Goal: Task Accomplishment & Management: Manage account settings

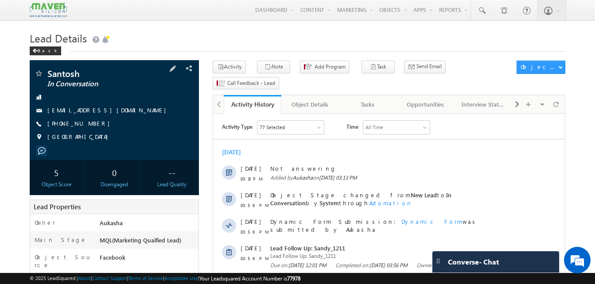
click at [89, 125] on div "+91-8754760023" at bounding box center [114, 124] width 160 height 9
copy div "+91-8754760023"
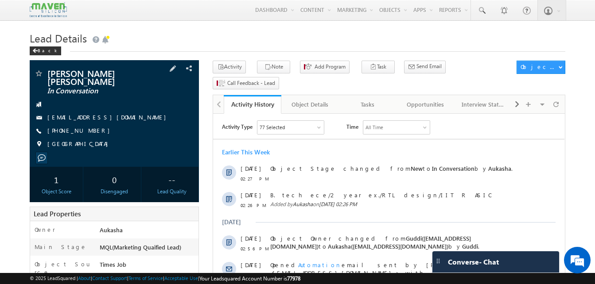
click at [91, 127] on div "+91-9347870983" at bounding box center [114, 131] width 160 height 9
copy div "+91-9347870983"
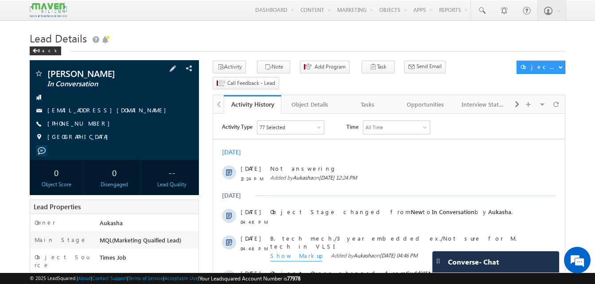
click at [91, 126] on div "+91-9701857096" at bounding box center [114, 124] width 160 height 9
copy div "+91-9701857096"
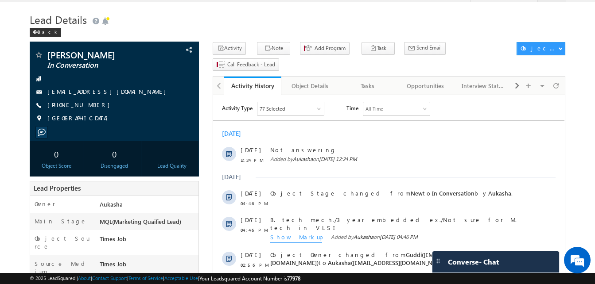
scroll to position [19, 0]
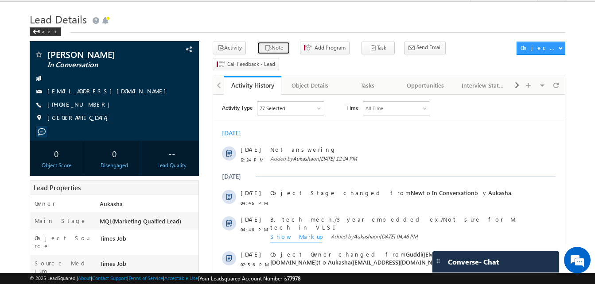
click at [264, 51] on icon "button" at bounding box center [267, 48] width 7 height 8
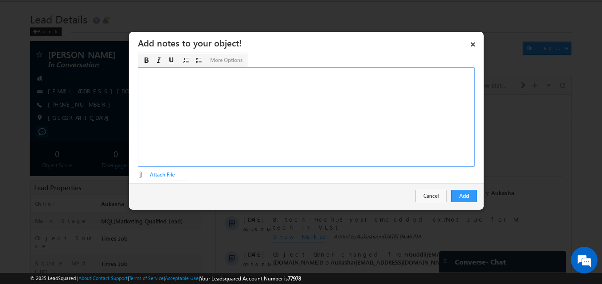
click at [276, 136] on div "Rich Text Editor, Description-inline-editor-div" at bounding box center [306, 117] width 337 height 100
click at [471, 197] on button "Add" at bounding box center [464, 196] width 26 height 12
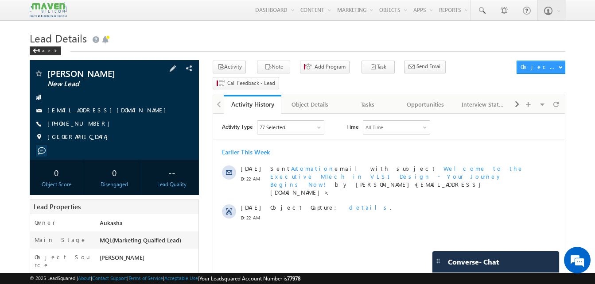
drag, startPoint x: 98, startPoint y: 123, endPoint x: 90, endPoint y: 126, distance: 8.4
click at [90, 126] on div "[PHONE_NUMBER]" at bounding box center [114, 124] width 160 height 9
copy div "[PHONE_NUMBER]"
drag, startPoint x: 105, startPoint y: 76, endPoint x: 45, endPoint y: 77, distance: 59.8
click at [45, 77] on div "[PERSON_NAME] New Lead" at bounding box center [114, 73] width 160 height 9
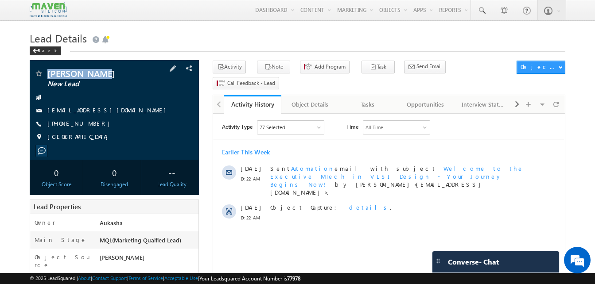
copy div "[PERSON_NAME]"
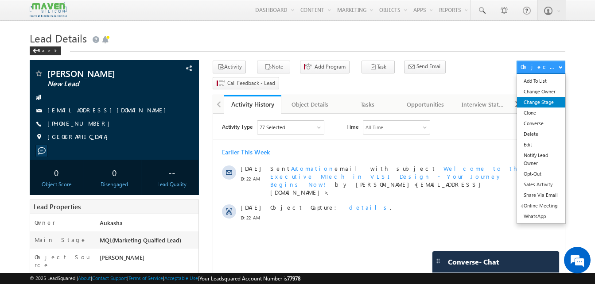
click at [555, 108] on link "Change Stage" at bounding box center [541, 102] width 48 height 11
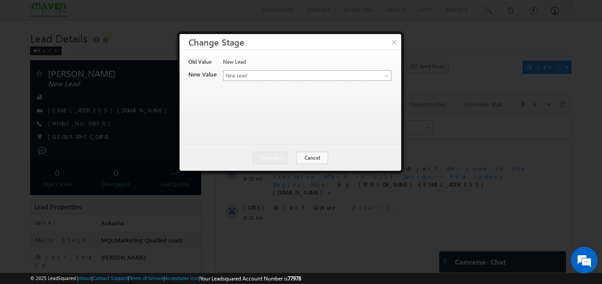
click at [271, 74] on span "New Lead" at bounding box center [292, 76] width 138 height 8
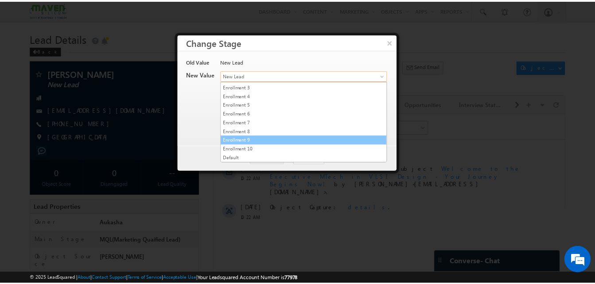
scroll to position [167, 0]
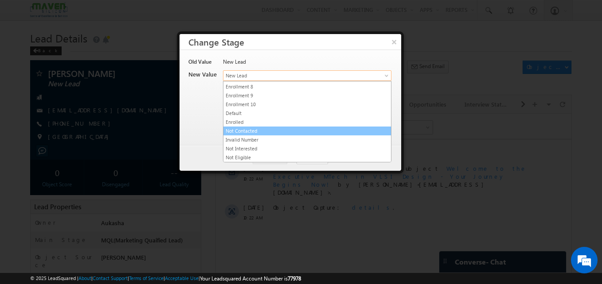
click at [264, 132] on link "Not Contacted" at bounding box center [306, 131] width 167 height 8
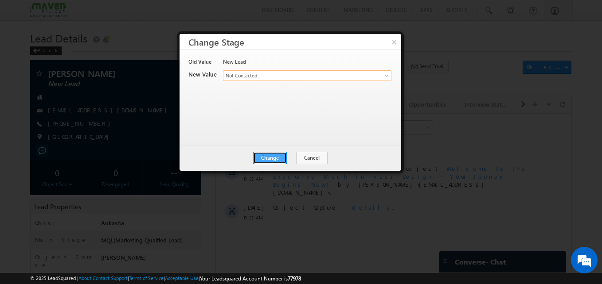
click at [280, 163] on button "Change" at bounding box center [270, 158] width 34 height 12
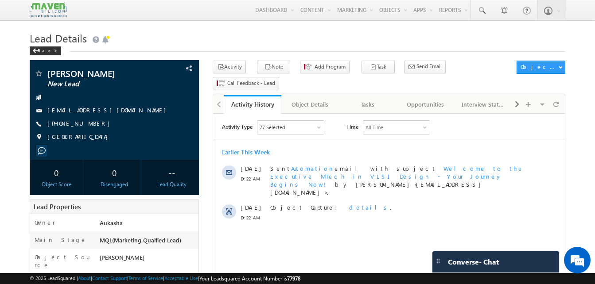
drag, startPoint x: 93, startPoint y: 128, endPoint x: 89, endPoint y: 127, distance: 4.5
click at [89, 127] on div "[PHONE_NUMBER]" at bounding box center [114, 124] width 160 height 9
copy div "[PHONE_NUMBER]"
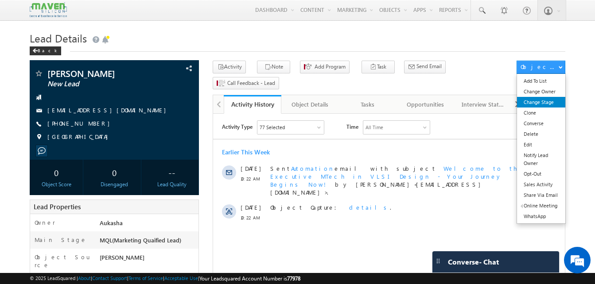
click at [546, 105] on link "Change Stage" at bounding box center [541, 102] width 48 height 11
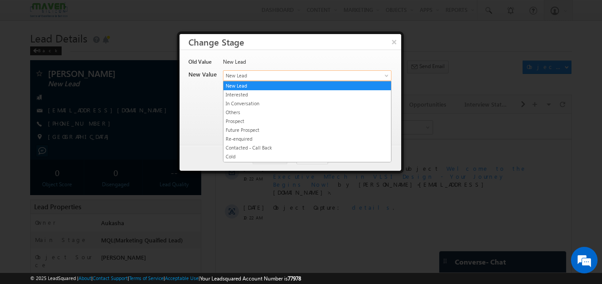
click at [330, 77] on span "New Lead" at bounding box center [292, 76] width 138 height 8
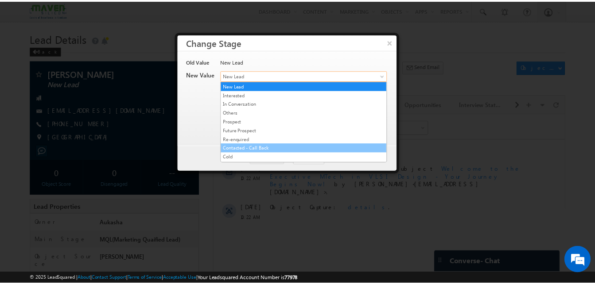
scroll to position [167, 0]
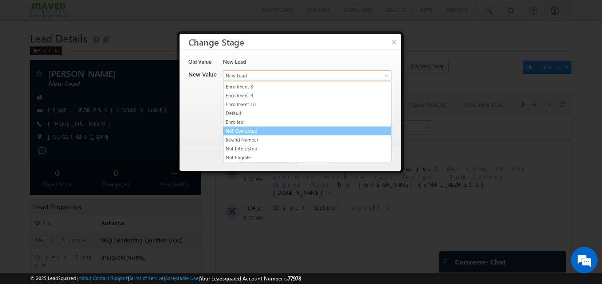
click at [253, 129] on link "Not Contacted" at bounding box center [306, 131] width 167 height 8
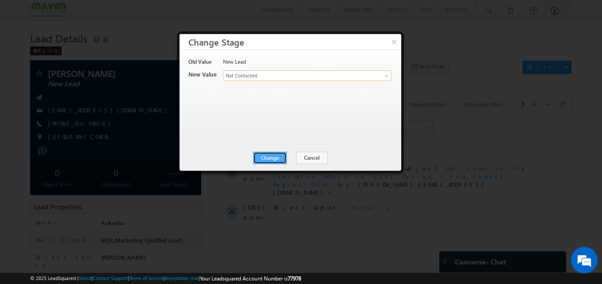
click at [271, 158] on button "Change" at bounding box center [270, 158] width 34 height 12
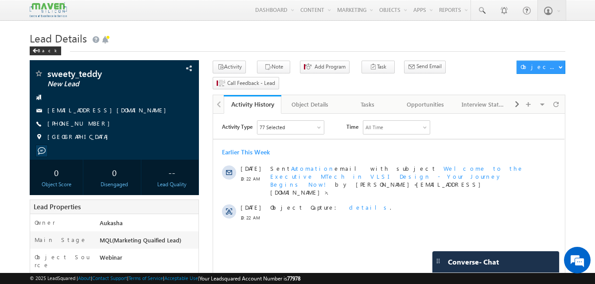
click at [256, 43] on h1 "Lead Details" at bounding box center [298, 37] width 536 height 17
drag, startPoint x: 97, startPoint y: 123, endPoint x: 90, endPoint y: 124, distance: 7.1
click at [90, 124] on div "+91-8897124227" at bounding box center [114, 124] width 160 height 9
copy div "+91-8897124227"
drag, startPoint x: 104, startPoint y: 71, endPoint x: 47, endPoint y: 74, distance: 57.6
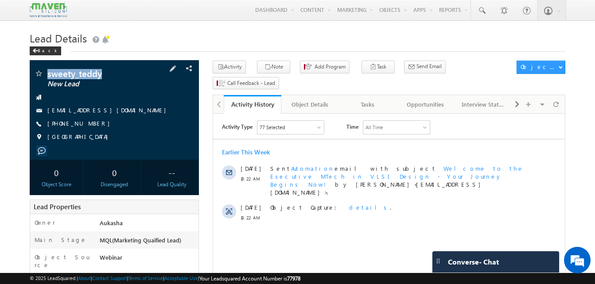
click at [47, 74] on div "sweety_teddy New Lead" at bounding box center [114, 73] width 160 height 9
copy div "sweety_teddy"
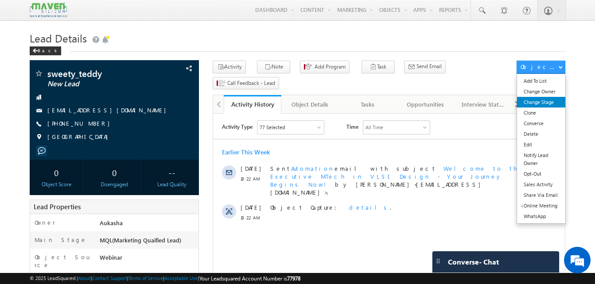
click at [546, 108] on link "Change Stage" at bounding box center [541, 102] width 48 height 11
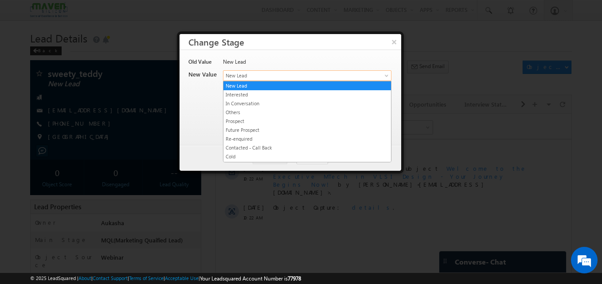
drag, startPoint x: 251, startPoint y: 76, endPoint x: 305, endPoint y: 110, distance: 63.9
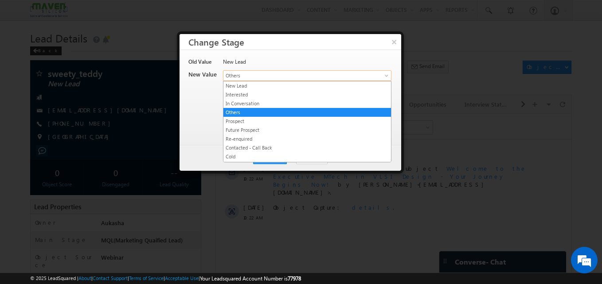
click at [297, 78] on span "Others" at bounding box center [292, 76] width 138 height 8
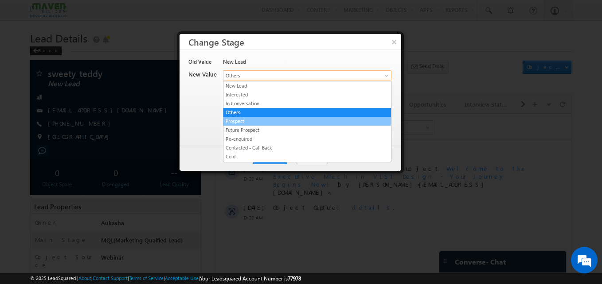
scroll to position [167, 0]
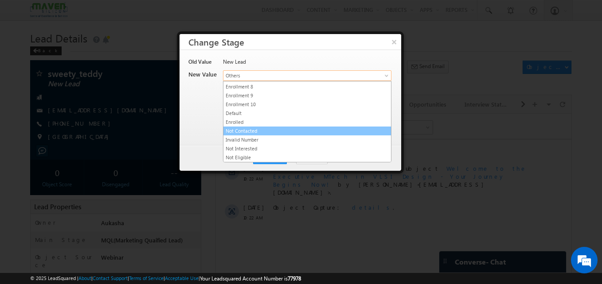
click at [260, 133] on link "Not Contacted" at bounding box center [306, 131] width 167 height 8
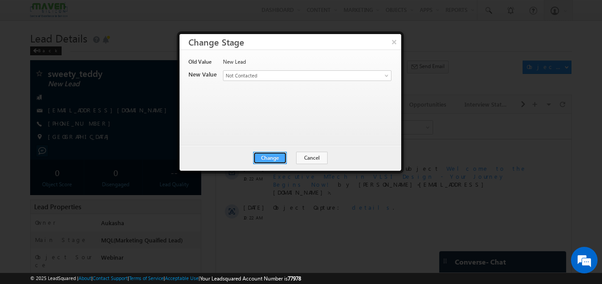
click at [261, 154] on button "Change" at bounding box center [270, 158] width 34 height 12
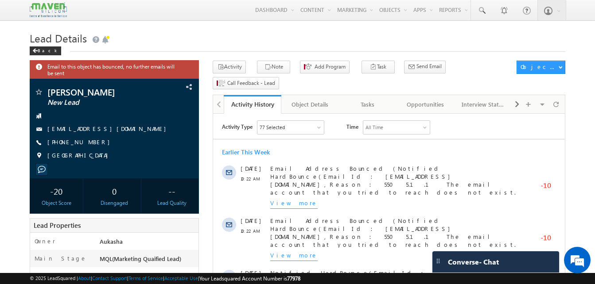
click at [188, 31] on h1 "Lead Details" at bounding box center [298, 37] width 536 height 17
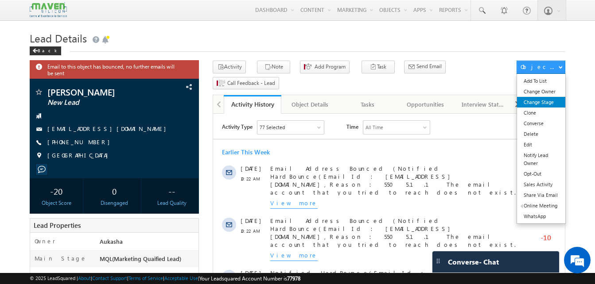
click at [551, 105] on link "Change Stage" at bounding box center [541, 102] width 48 height 11
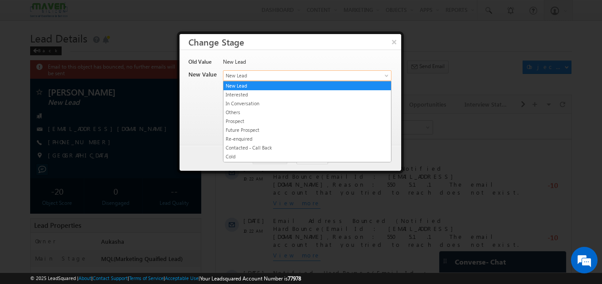
click at [348, 77] on span "New Lead" at bounding box center [292, 76] width 138 height 8
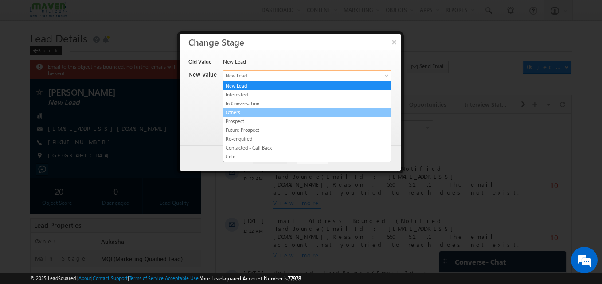
scroll to position [167, 0]
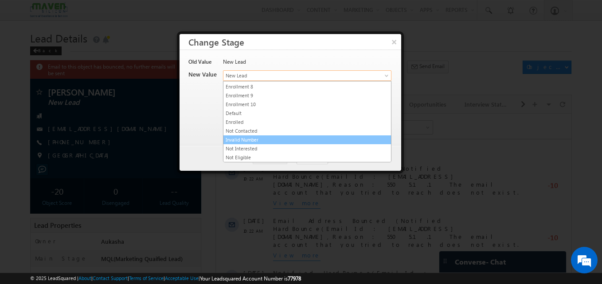
click at [269, 136] on link "Invalid Number" at bounding box center [306, 140] width 167 height 8
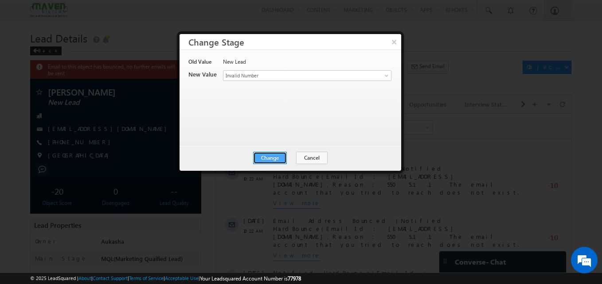
click at [272, 152] on button "Change" at bounding box center [270, 158] width 34 height 12
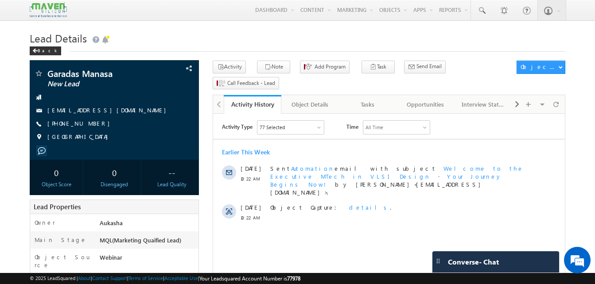
click at [247, 35] on h1 "Lead Details" at bounding box center [298, 37] width 536 height 17
drag, startPoint x: 98, startPoint y: 127, endPoint x: 91, endPoint y: 124, distance: 7.6
click at [91, 124] on div "+91-9676551826" at bounding box center [114, 124] width 160 height 9
copy div "+91-9676551826"
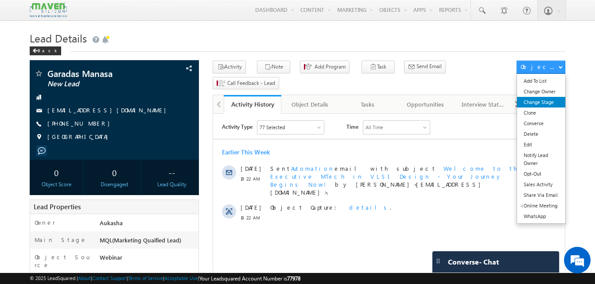
click at [532, 99] on link "Change Stage" at bounding box center [541, 102] width 48 height 11
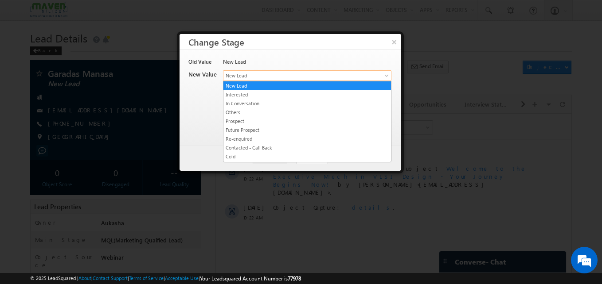
click at [311, 74] on span "New Lead" at bounding box center [292, 76] width 138 height 8
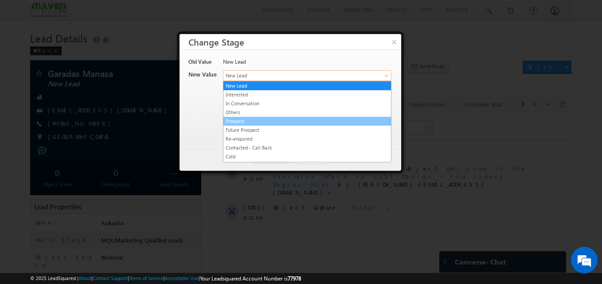
scroll to position [167, 0]
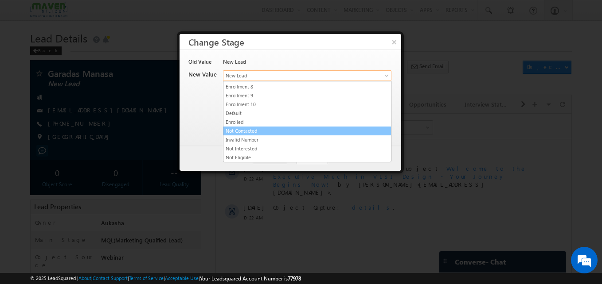
click at [285, 131] on link "Not Contacted" at bounding box center [306, 131] width 167 height 8
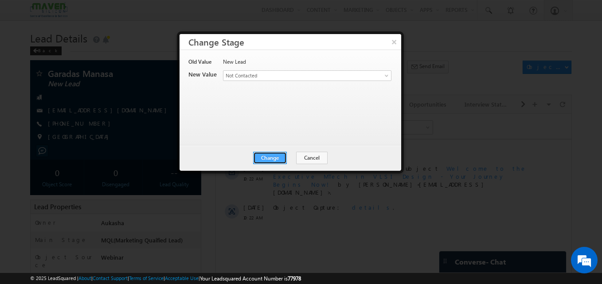
click at [282, 152] on button "Change" at bounding box center [270, 158] width 34 height 12
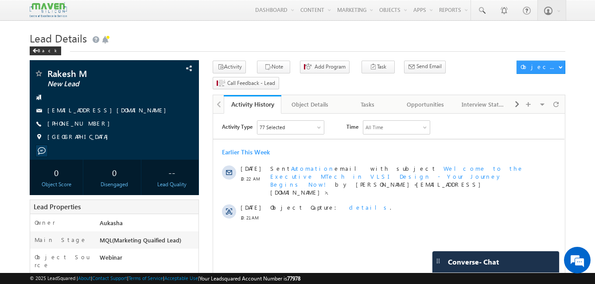
drag, startPoint x: 96, startPoint y: 124, endPoint x: 91, endPoint y: 124, distance: 5.4
click at [91, 124] on div "+91-9360790940" at bounding box center [114, 124] width 160 height 9
copy div "+91-9360790940"
drag, startPoint x: 89, startPoint y: 74, endPoint x: 44, endPoint y: 71, distance: 44.8
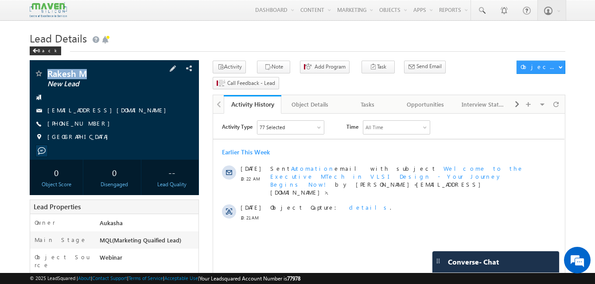
click at [44, 71] on div "Rakesh M New Lead" at bounding box center [114, 73] width 160 height 9
copy div "Rakesh M"
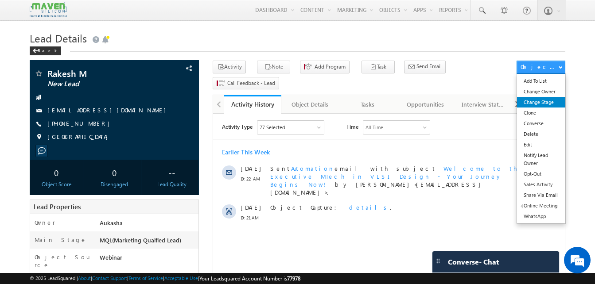
click at [528, 103] on link "Change Stage" at bounding box center [541, 102] width 48 height 11
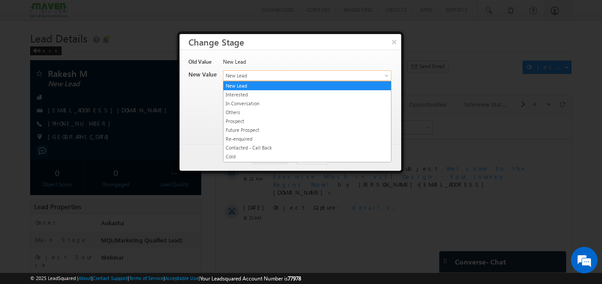
click at [274, 77] on span "New Lead" at bounding box center [292, 76] width 138 height 8
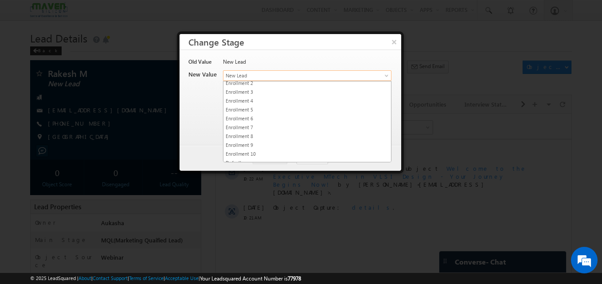
scroll to position [167, 0]
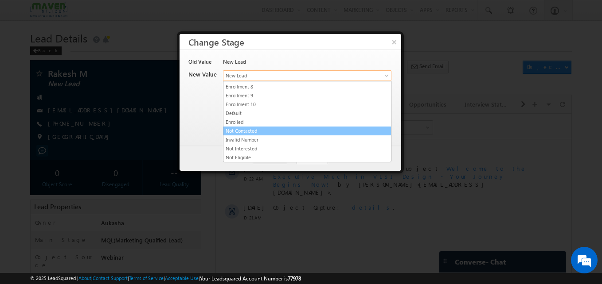
click at [252, 133] on link "Not Contacted" at bounding box center [306, 131] width 167 height 8
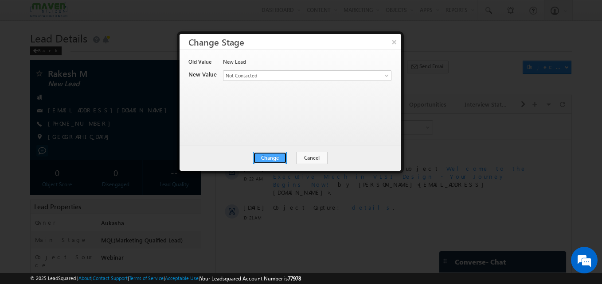
click at [265, 158] on button "Change" at bounding box center [270, 158] width 34 height 12
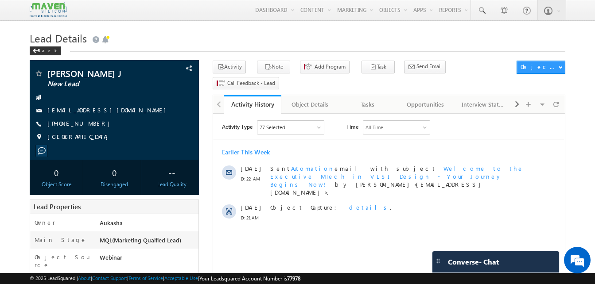
drag, startPoint x: 96, startPoint y: 121, endPoint x: 90, endPoint y: 124, distance: 6.9
click at [90, 124] on div "[PHONE_NUMBER]" at bounding box center [114, 124] width 160 height 9
copy div "[PHONE_NUMBER]"
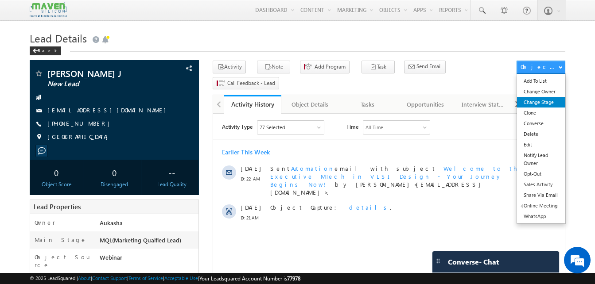
click at [534, 105] on link "Change Stage" at bounding box center [541, 102] width 48 height 11
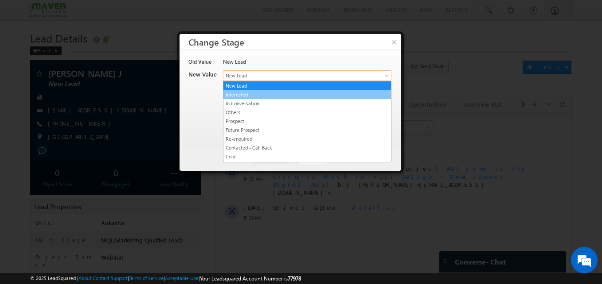
drag, startPoint x: 269, startPoint y: 76, endPoint x: 267, endPoint y: 109, distance: 32.9
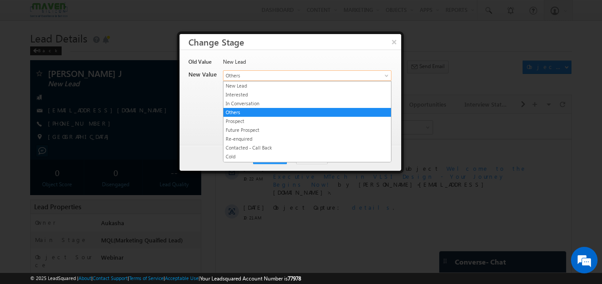
drag, startPoint x: 276, startPoint y: 74, endPoint x: 271, endPoint y: 128, distance: 53.4
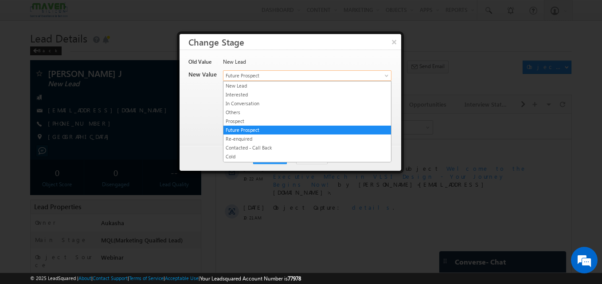
click at [273, 73] on span "Future Prospect" at bounding box center [292, 76] width 138 height 8
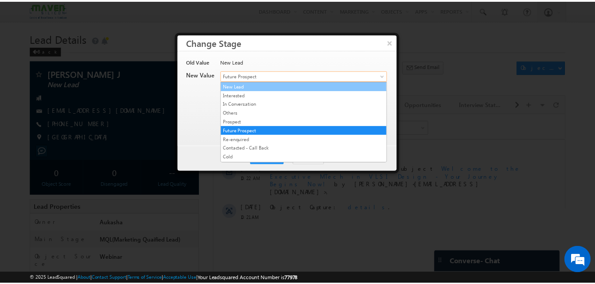
scroll to position [167, 0]
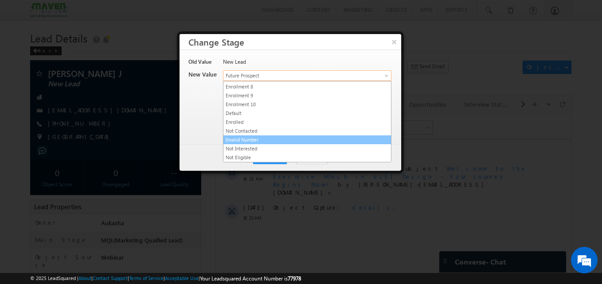
click at [260, 144] on link "Invalid Number" at bounding box center [306, 140] width 167 height 8
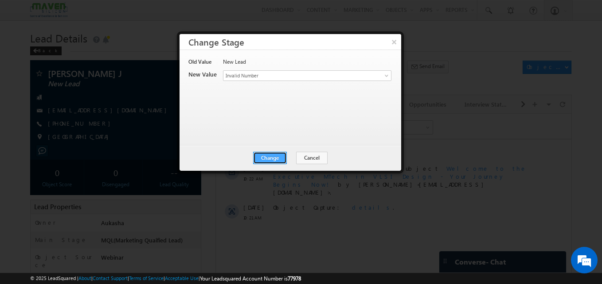
click at [271, 155] on button "Change" at bounding box center [270, 158] width 34 height 12
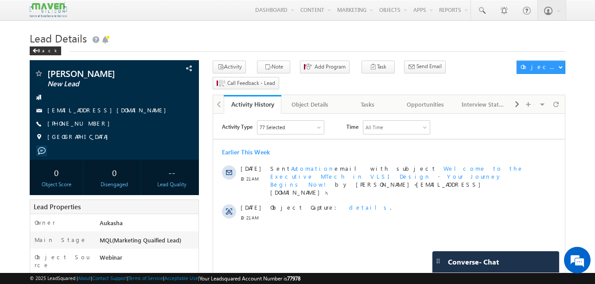
drag, startPoint x: 190, startPoint y: 65, endPoint x: 180, endPoint y: 55, distance: 14.1
click at [91, 125] on div "+91-7396731915" at bounding box center [114, 124] width 160 height 9
copy div "+91-7396731915"
drag, startPoint x: 137, startPoint y: 71, endPoint x: 47, endPoint y: 74, distance: 90.0
click at [47, 74] on div "Pochampally Srikar New Lead" at bounding box center [114, 73] width 160 height 9
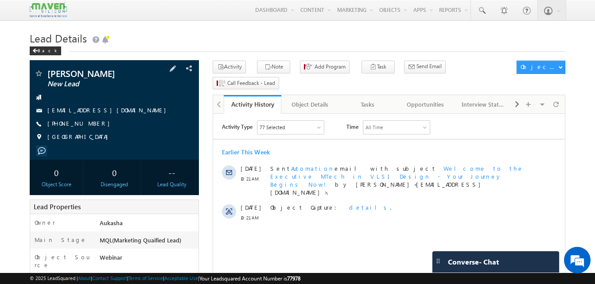
copy div "Pochampally Srikar"
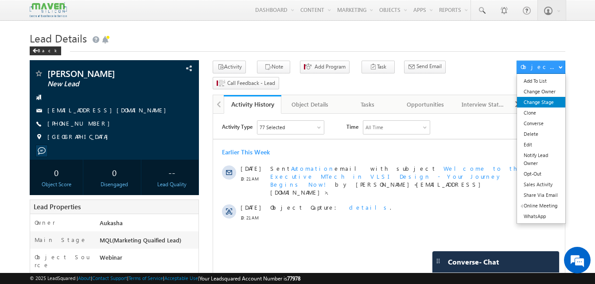
click at [542, 102] on link "Change Stage" at bounding box center [541, 102] width 48 height 11
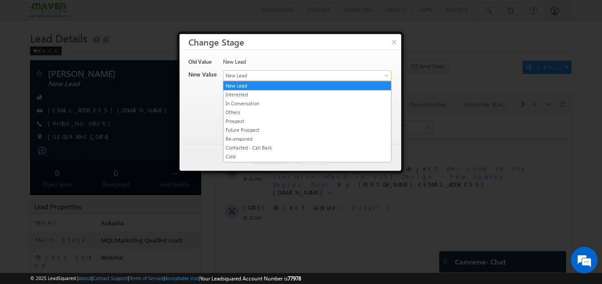
drag, startPoint x: 275, startPoint y: 80, endPoint x: 273, endPoint y: 127, distance: 47.4
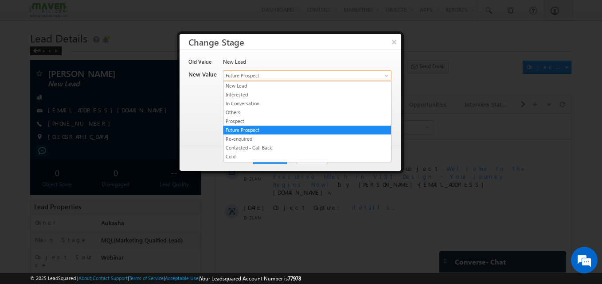
click at [282, 70] on link "Future Prospect" at bounding box center [307, 75] width 168 height 11
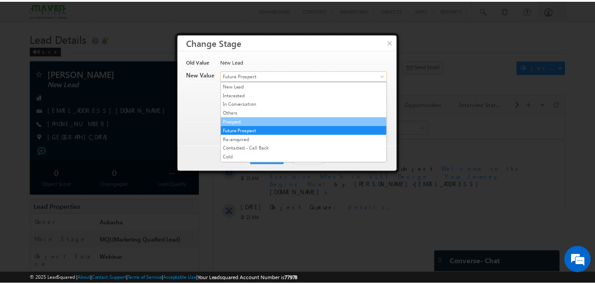
scroll to position [167, 0]
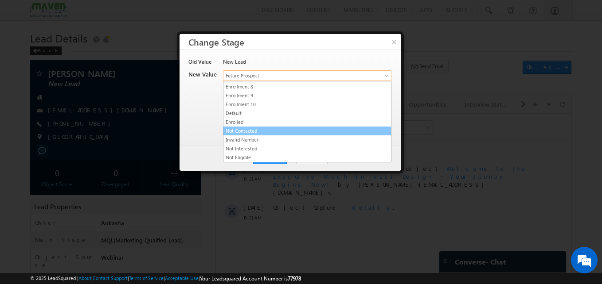
click at [254, 130] on link "Not Contacted" at bounding box center [306, 131] width 167 height 8
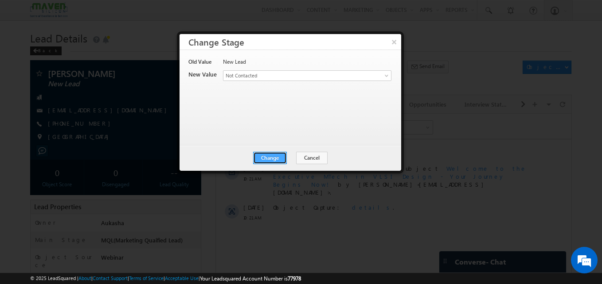
click at [270, 159] on button "Change" at bounding box center [270, 158] width 34 height 12
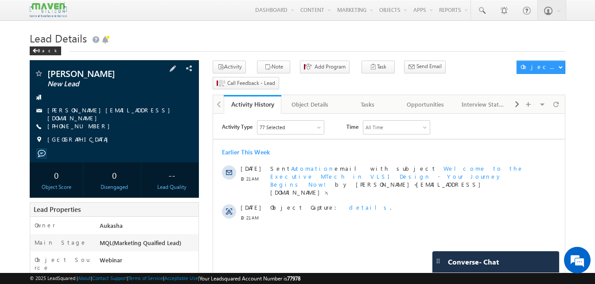
click at [91, 125] on div "+91-9494343224" at bounding box center [114, 126] width 160 height 9
copy div "+91-9494343224"
drag, startPoint x: 124, startPoint y: 72, endPoint x: 45, endPoint y: 73, distance: 78.4
click at [45, 73] on div "Edula Saitejaswini New Lead" at bounding box center [114, 73] width 160 height 9
copy div "Edula Saitejaswini"
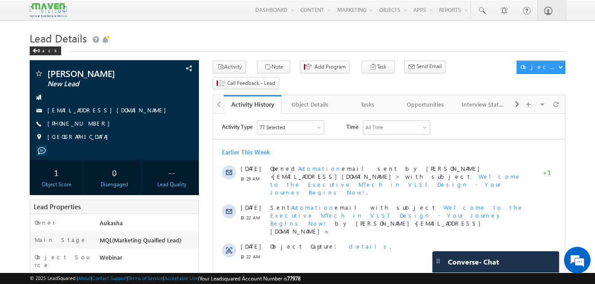
drag, startPoint x: 97, startPoint y: 123, endPoint x: 91, endPoint y: 126, distance: 7.3
click at [91, 126] on div "+91-9620458873" at bounding box center [114, 124] width 160 height 9
copy div "+91-9620458873"
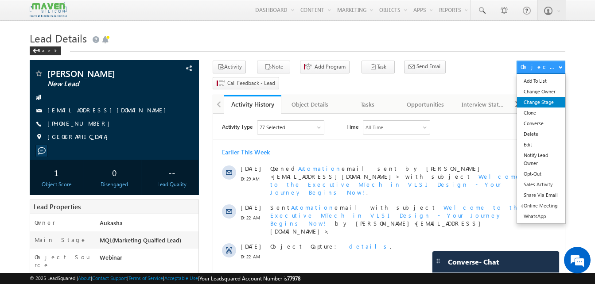
click at [552, 97] on link "Change Stage" at bounding box center [541, 102] width 48 height 11
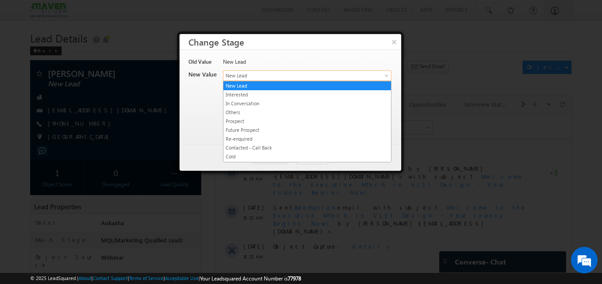
drag, startPoint x: 241, startPoint y: 77, endPoint x: 277, endPoint y: 118, distance: 54.6
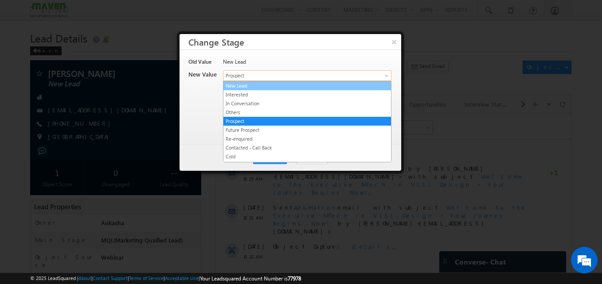
drag, startPoint x: 266, startPoint y: 79, endPoint x: 270, endPoint y: 136, distance: 57.3
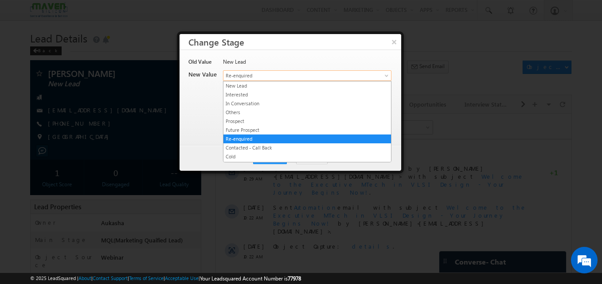
click at [262, 71] on link "Re-enquired" at bounding box center [307, 75] width 168 height 11
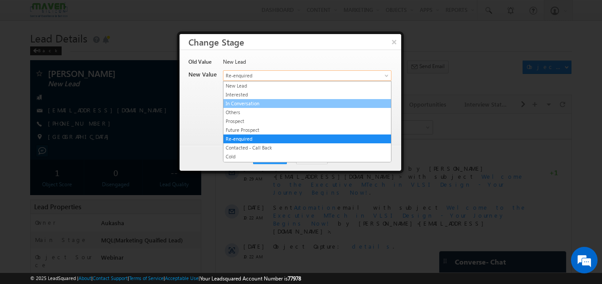
scroll to position [167, 0]
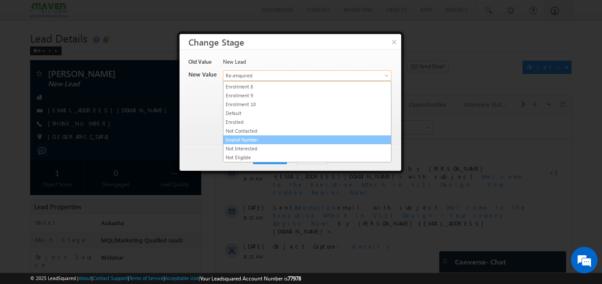
click at [248, 141] on link "Invalid Number" at bounding box center [306, 140] width 167 height 8
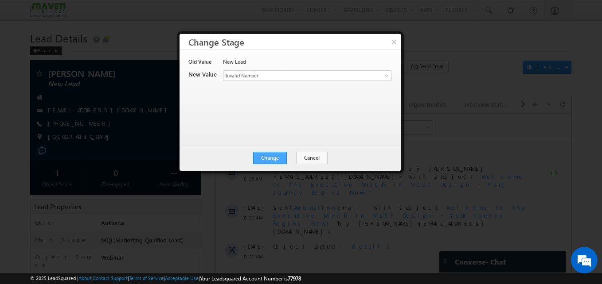
drag, startPoint x: 262, startPoint y: 151, endPoint x: 264, endPoint y: 163, distance: 12.2
click at [264, 163] on div "Change Cancel Close" at bounding box center [289, 158] width 221 height 26
click at [264, 163] on button "Change" at bounding box center [270, 158] width 34 height 12
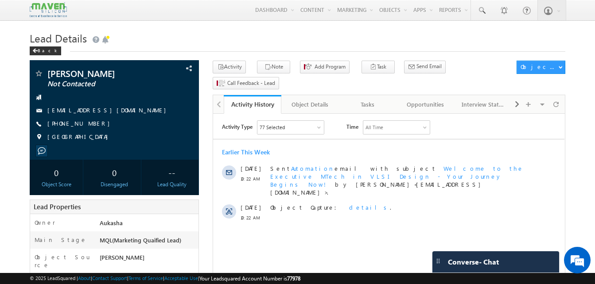
click at [154, 55] on div "Lead Details Back" at bounding box center [298, 45] width 536 height 32
click at [90, 126] on div "+91-9991887701" at bounding box center [114, 124] width 160 height 9
copy div "+91-9991887701"
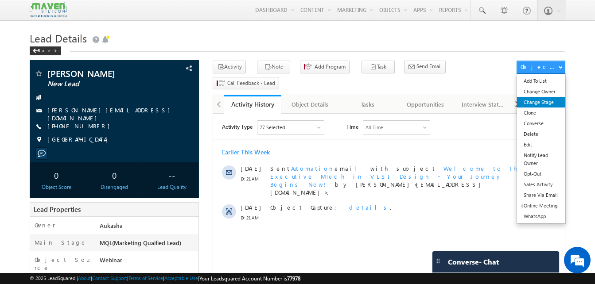
click at [540, 101] on link "Change Stage" at bounding box center [541, 102] width 48 height 11
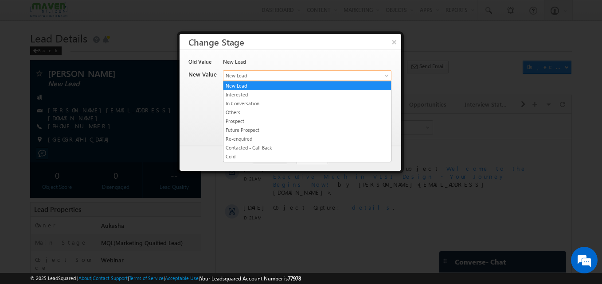
click at [288, 73] on span "New Lead" at bounding box center [292, 76] width 138 height 8
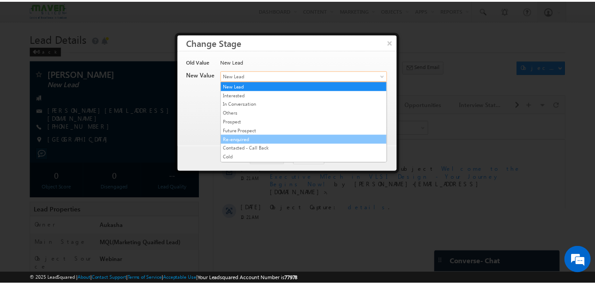
scroll to position [167, 0]
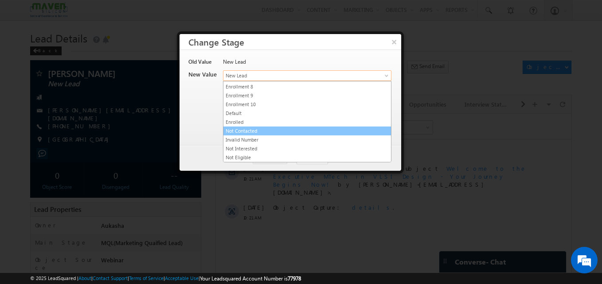
click at [264, 132] on link "Not Contacted" at bounding box center [306, 131] width 167 height 8
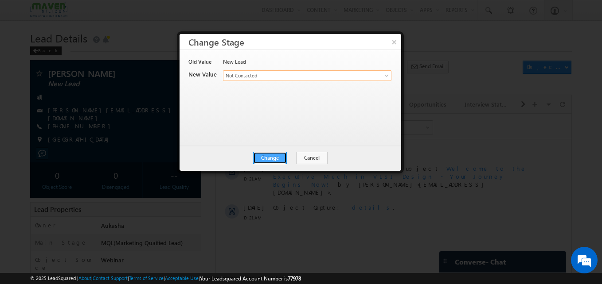
click at [266, 162] on button "Change" at bounding box center [270, 158] width 34 height 12
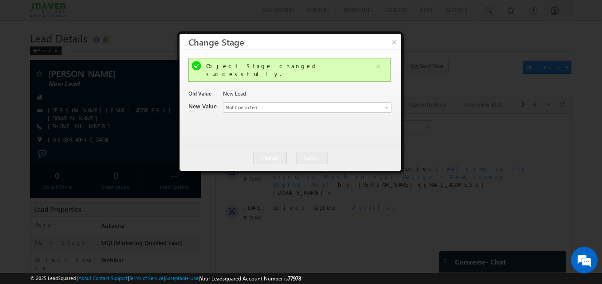
click at [248, 14] on div at bounding box center [301, 142] width 602 height 284
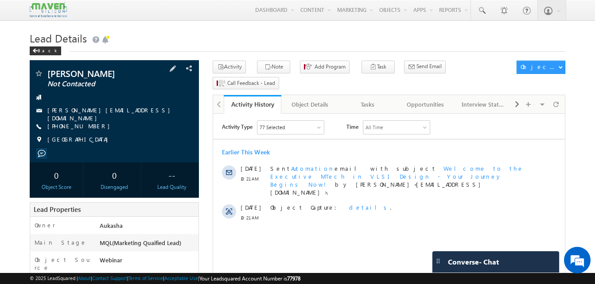
click at [90, 124] on div "+91-9494343224" at bounding box center [114, 126] width 160 height 9
copy div "+91-9494343224"
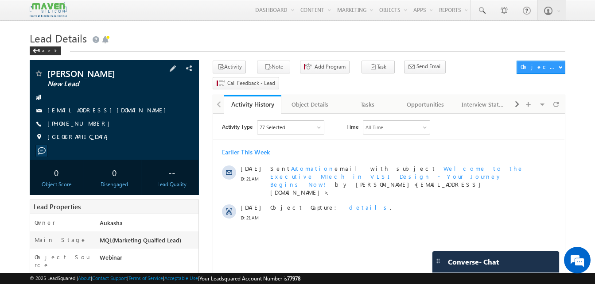
drag, startPoint x: 95, startPoint y: 124, endPoint x: 90, endPoint y: 124, distance: 5.0
click at [90, 124] on div "[PHONE_NUMBER]" at bounding box center [114, 124] width 160 height 9
copy div "[PHONE_NUMBER]"
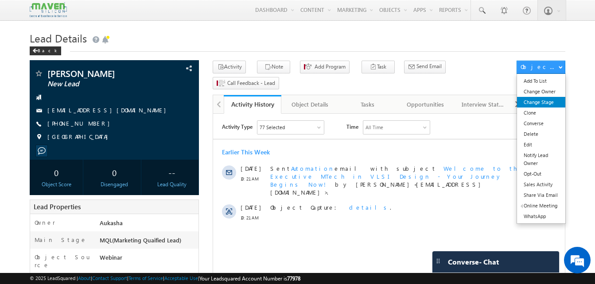
click at [540, 100] on link "Change Stage" at bounding box center [541, 102] width 48 height 11
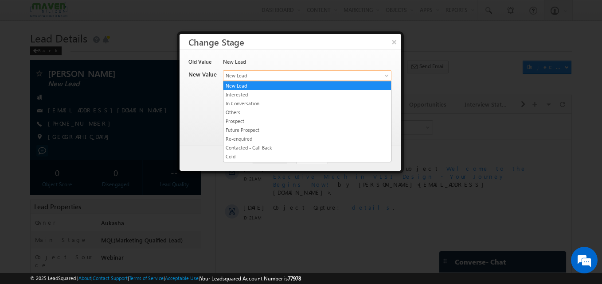
click at [283, 71] on link "New Lead" at bounding box center [307, 75] width 168 height 11
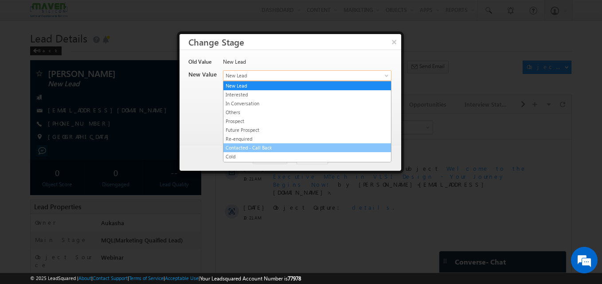
scroll to position [167, 0]
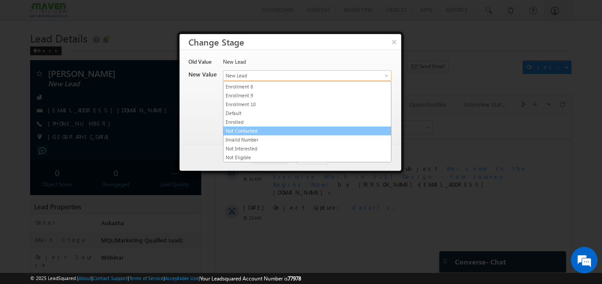
click at [279, 127] on li "Not Contacted" at bounding box center [306, 131] width 167 height 9
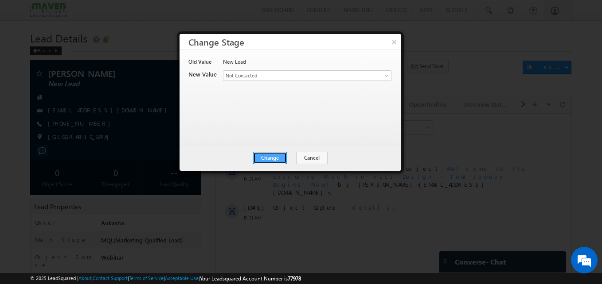
click at [281, 157] on button "Change" at bounding box center [270, 158] width 34 height 12
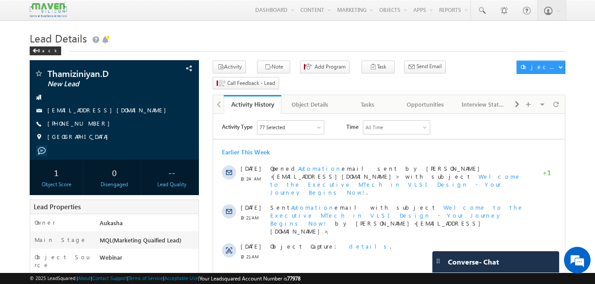
click at [90, 126] on div "[PHONE_NUMBER]" at bounding box center [114, 124] width 160 height 9
copy div "[PHONE_NUMBER]"
drag, startPoint x: 113, startPoint y: 75, endPoint x: 50, endPoint y: 70, distance: 62.2
click at [50, 70] on span "Thamiziniyan.D" at bounding box center [99, 73] width 104 height 9
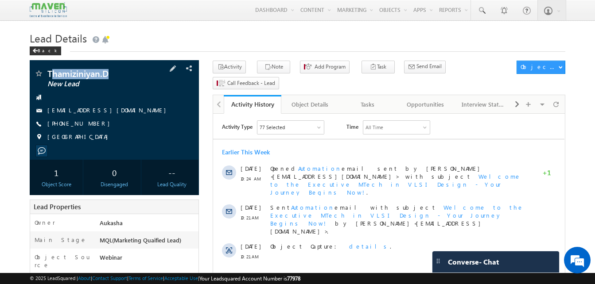
copy span "hamiziniyan.D"
click at [47, 74] on div "Thamiziniyan.D New Lead" at bounding box center [114, 73] width 160 height 9
copy div "Thamiziniyan.D"
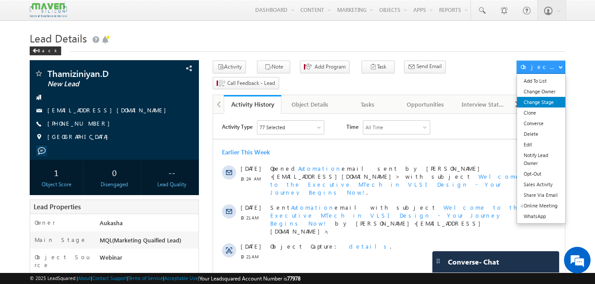
click at [546, 105] on link "Change Stage" at bounding box center [541, 102] width 48 height 11
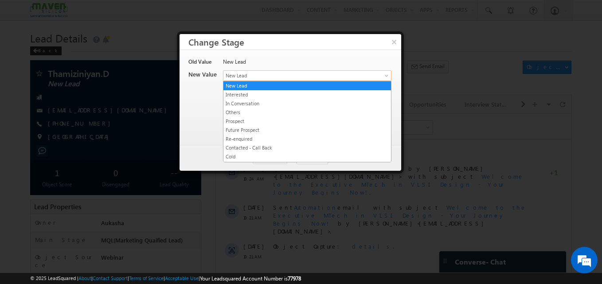
click at [309, 78] on span "New Lead" at bounding box center [292, 76] width 138 height 8
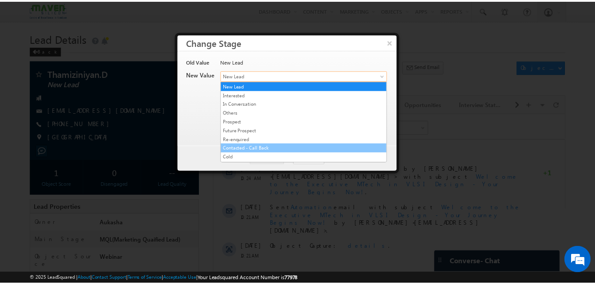
scroll to position [167, 0]
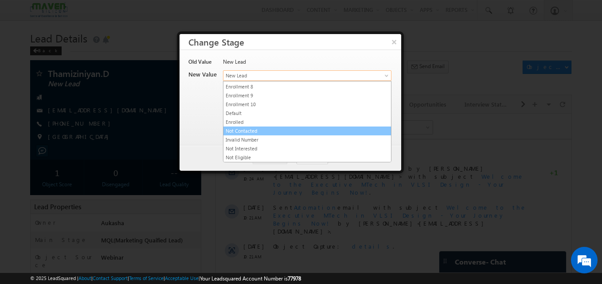
click at [267, 128] on link "Not Contacted" at bounding box center [306, 131] width 167 height 8
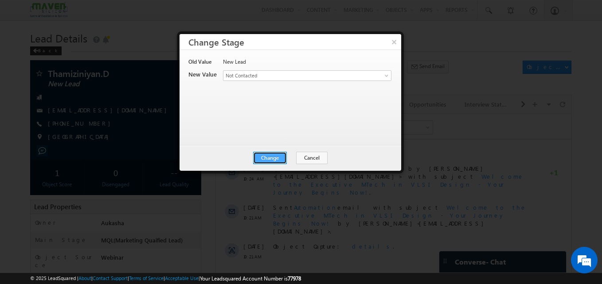
click at [272, 154] on button "Change" at bounding box center [270, 158] width 34 height 12
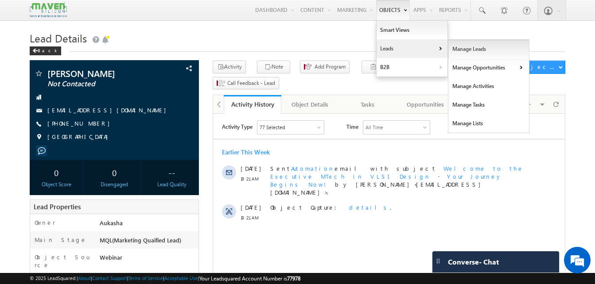
click at [458, 52] on link "Manage Leads" at bounding box center [488, 49] width 81 height 19
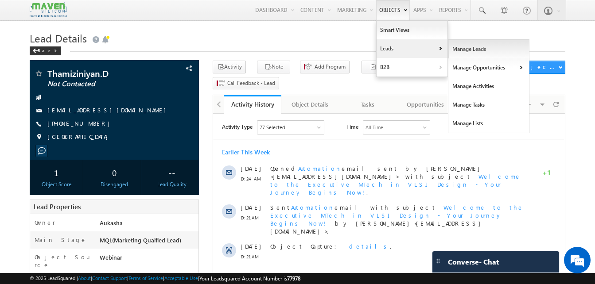
click at [473, 50] on link "Manage Leads" at bounding box center [488, 49] width 81 height 19
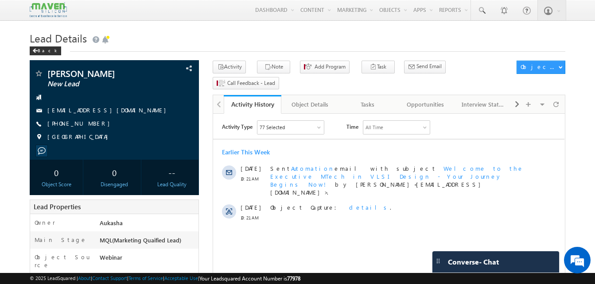
click at [146, 34] on h1 "Lead Details" at bounding box center [298, 37] width 536 height 17
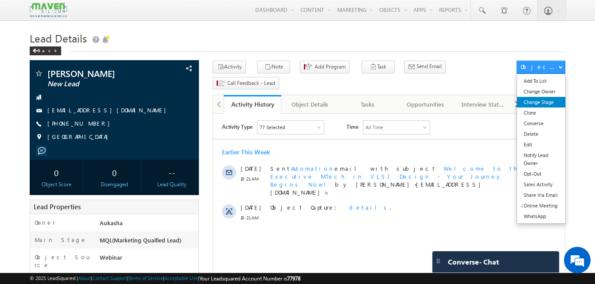
click at [544, 102] on link "Change Stage" at bounding box center [541, 102] width 48 height 11
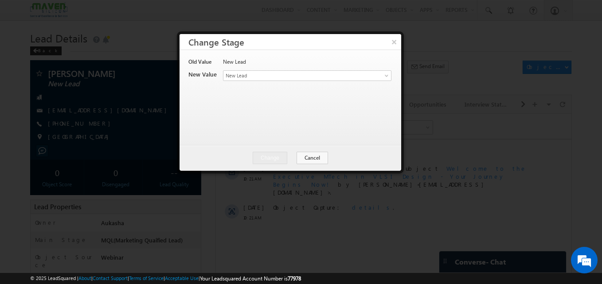
click at [289, 81] on div "Contact Stage * New Lead Interested In Conversation Others Prospect Future Pros…" at bounding box center [306, 76] width 167 height 12
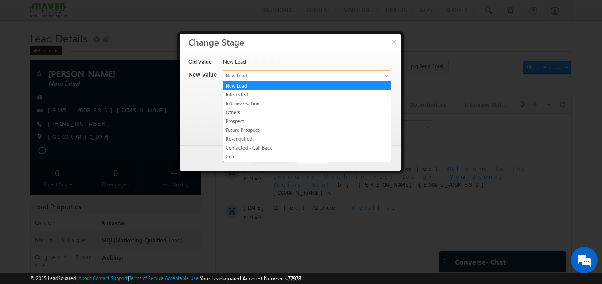
click at [287, 78] on span "New Lead" at bounding box center [292, 76] width 138 height 8
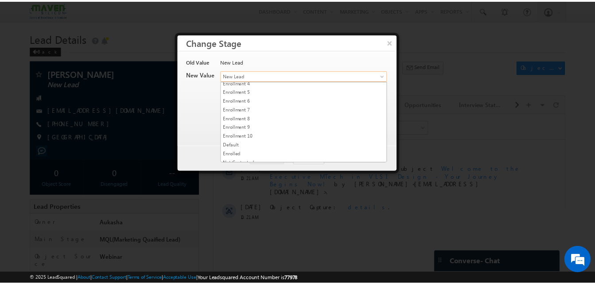
scroll to position [167, 0]
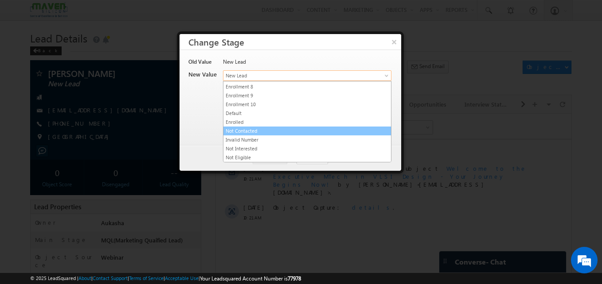
click at [249, 131] on link "Not Contacted" at bounding box center [306, 131] width 167 height 8
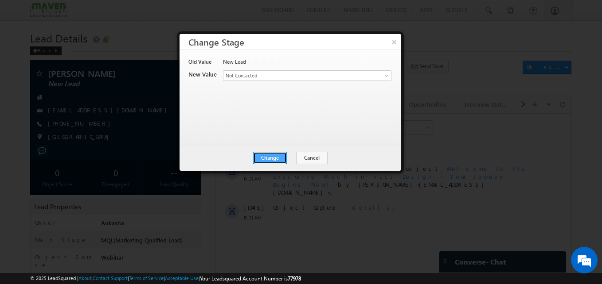
click at [262, 163] on button "Change" at bounding box center [270, 158] width 34 height 12
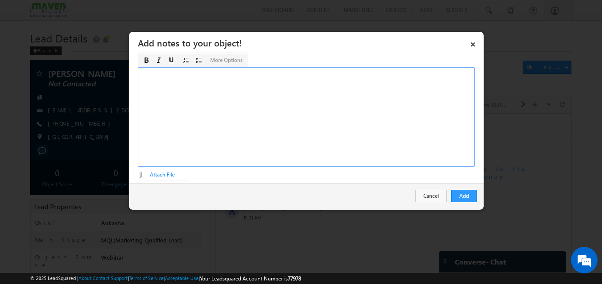
click at [264, 117] on div "Rich Text Editor, Description-inline-editor-div" at bounding box center [306, 117] width 337 height 100
click at [467, 194] on button "Add" at bounding box center [464, 196] width 26 height 12
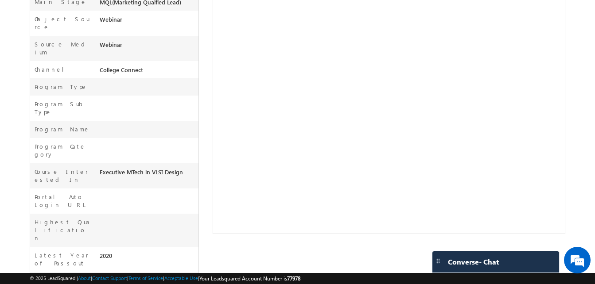
scroll to position [239, 0]
click at [21, 58] on body "Menu Aukasha lsq5@ maven -sili con.c om" at bounding box center [297, 91] width 595 height 660
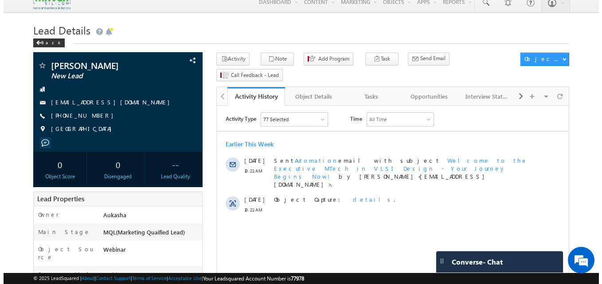
scroll to position [0, 0]
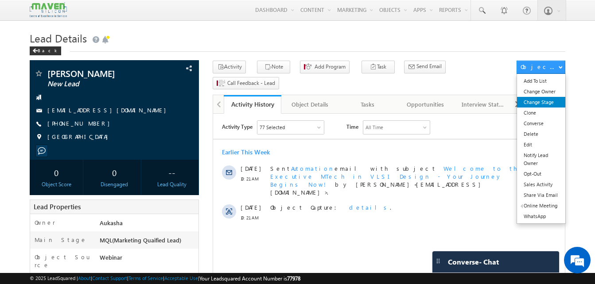
click at [551, 101] on link "Change Stage" at bounding box center [541, 102] width 48 height 11
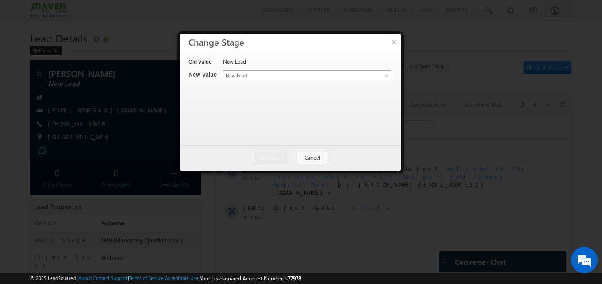
click at [381, 76] on link "New Lead" at bounding box center [307, 75] width 168 height 11
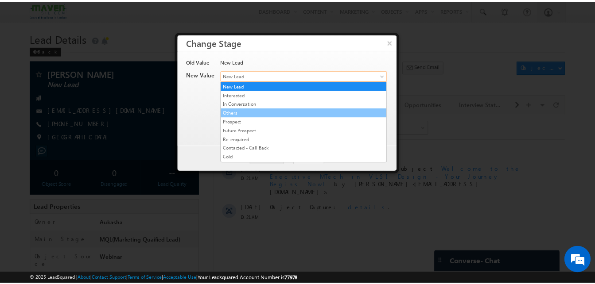
scroll to position [167, 0]
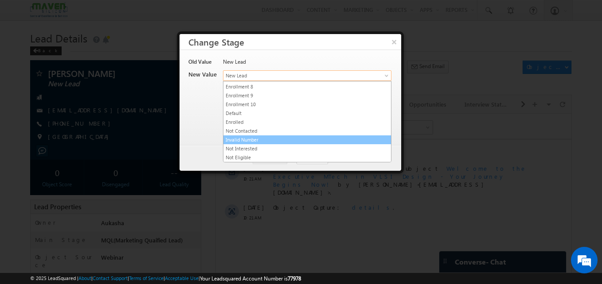
click at [256, 141] on link "Invalid Number" at bounding box center [306, 140] width 167 height 8
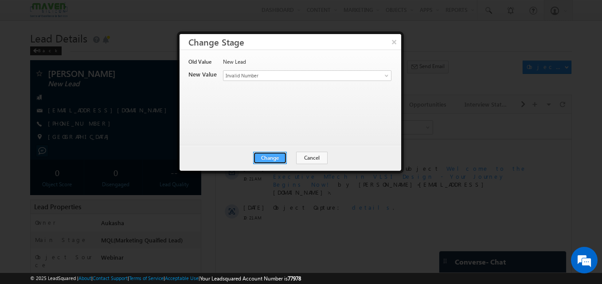
click at [286, 160] on button "Change" at bounding box center [270, 158] width 34 height 12
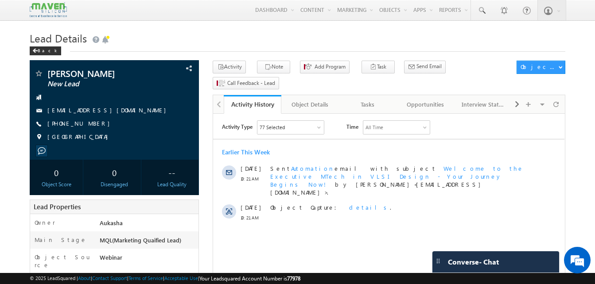
click at [264, 32] on h1 "Lead Details" at bounding box center [298, 37] width 536 height 17
click at [331, 33] on h1 "Lead Details" at bounding box center [298, 37] width 536 height 17
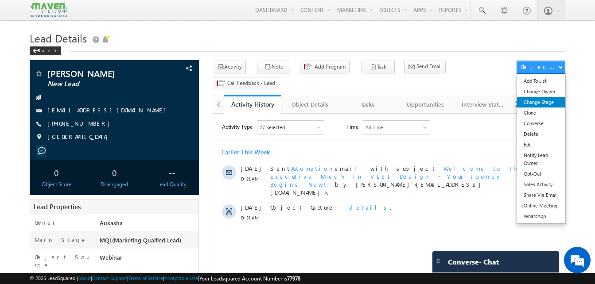
click at [542, 104] on link "Change Stage" at bounding box center [541, 102] width 48 height 11
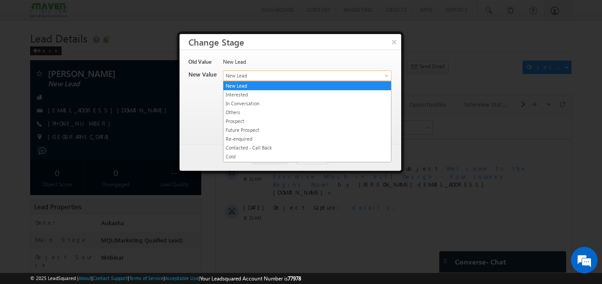
click at [311, 76] on span "New Lead" at bounding box center [292, 76] width 138 height 8
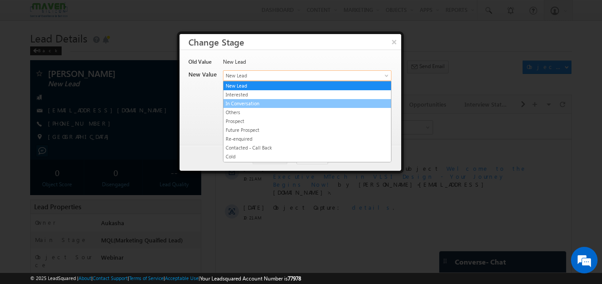
scroll to position [167, 0]
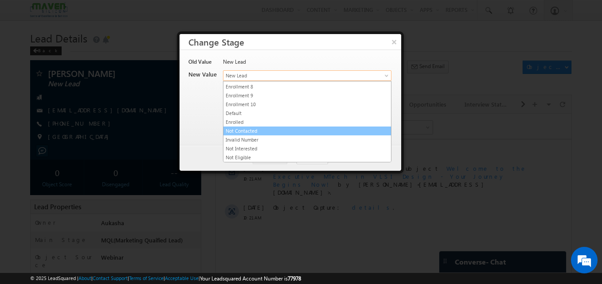
click at [275, 129] on link "Not Contacted" at bounding box center [306, 131] width 167 height 8
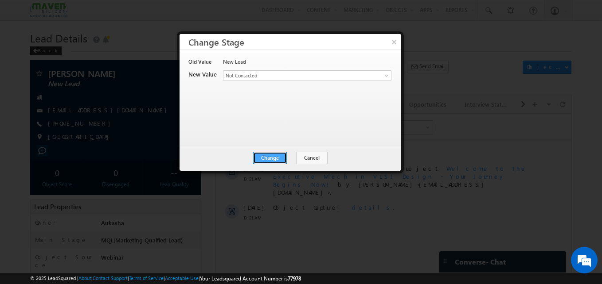
click at [280, 154] on button "Change" at bounding box center [270, 158] width 34 height 12
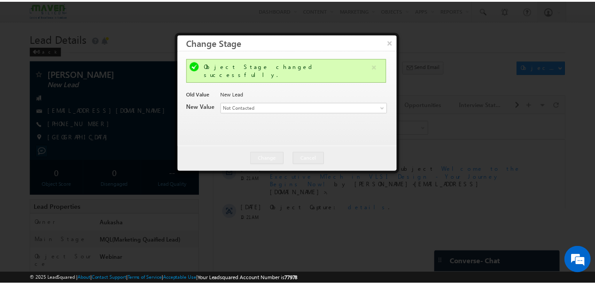
scroll to position [0, 0]
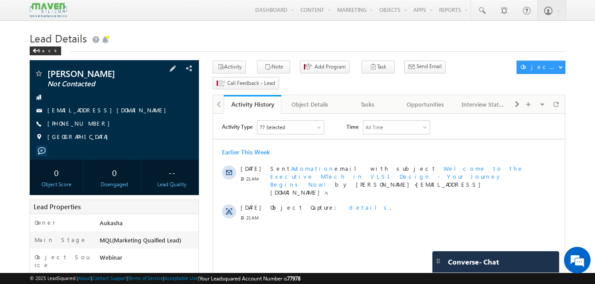
click at [90, 125] on div "[PHONE_NUMBER]" at bounding box center [114, 124] width 160 height 9
copy div "[PHONE_NUMBER]"
drag, startPoint x: 94, startPoint y: 72, endPoint x: 48, endPoint y: 72, distance: 46.5
click at [48, 72] on span "[PERSON_NAME]" at bounding box center [99, 73] width 104 height 9
copy span "[PERSON_NAME]"
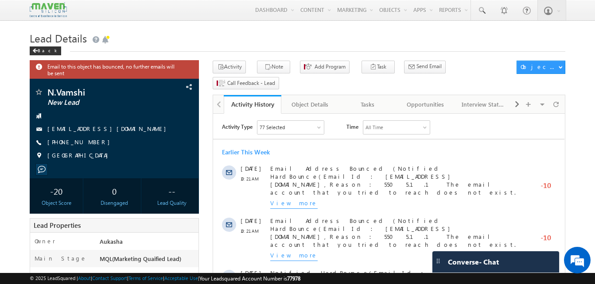
drag, startPoint x: 0, startPoint y: 0, endPoint x: -2, endPoint y: 70, distance: 70.0
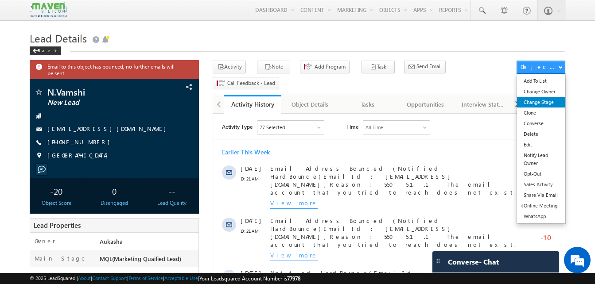
click at [533, 104] on link "Change Stage" at bounding box center [541, 102] width 48 height 11
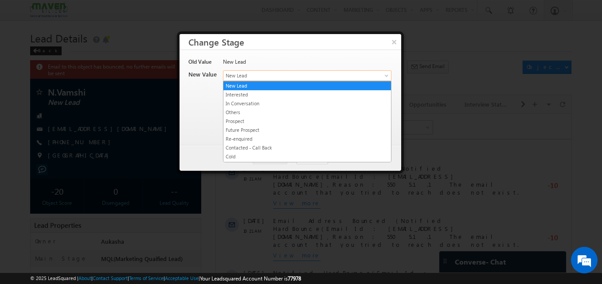
drag, startPoint x: 261, startPoint y: 74, endPoint x: 287, endPoint y: 131, distance: 62.1
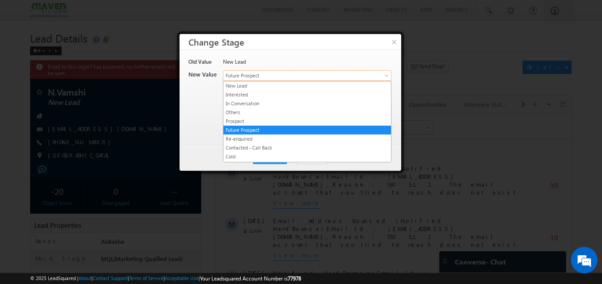
drag, startPoint x: 287, startPoint y: 76, endPoint x: 280, endPoint y: 110, distance: 35.3
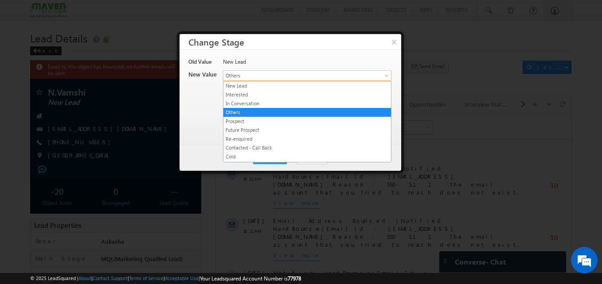
click at [293, 77] on span "Others" at bounding box center [292, 76] width 138 height 8
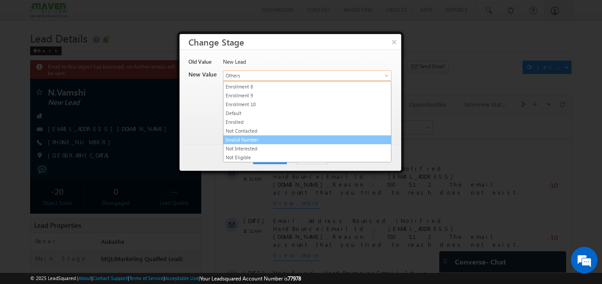
click at [255, 138] on link "Invalid Number" at bounding box center [306, 140] width 167 height 8
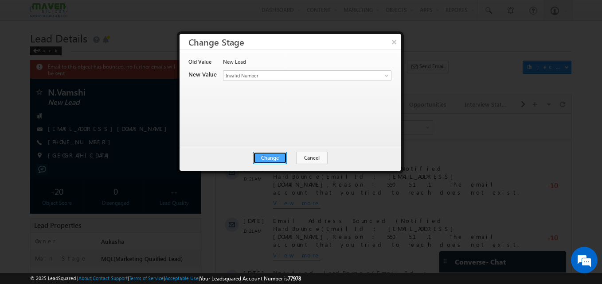
click at [270, 159] on button "Change" at bounding box center [270, 158] width 34 height 12
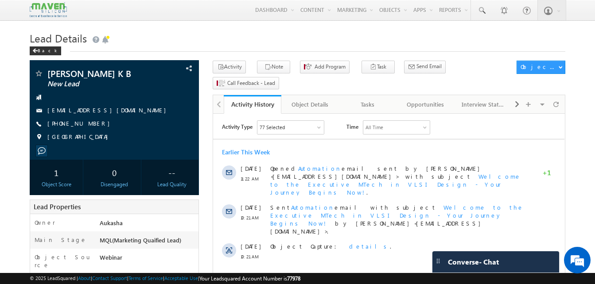
click at [215, 31] on h1 "Lead Details" at bounding box center [298, 37] width 536 height 17
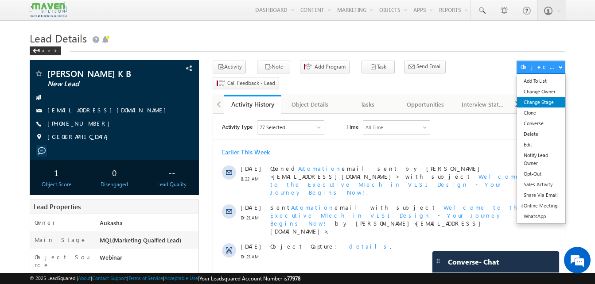
click at [555, 102] on link "Change Stage" at bounding box center [541, 102] width 48 height 11
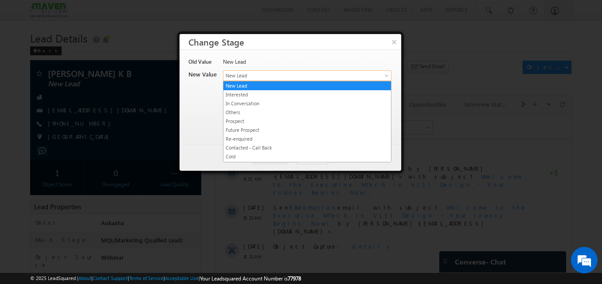
click at [263, 81] on link "New Lead" at bounding box center [307, 75] width 168 height 11
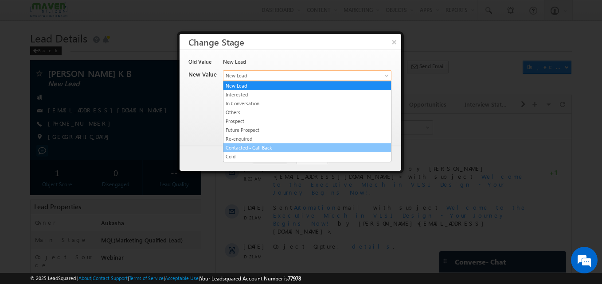
scroll to position [167, 0]
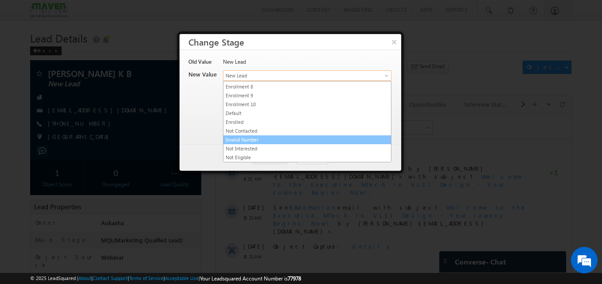
click at [253, 141] on link "Invalid Number" at bounding box center [306, 140] width 167 height 8
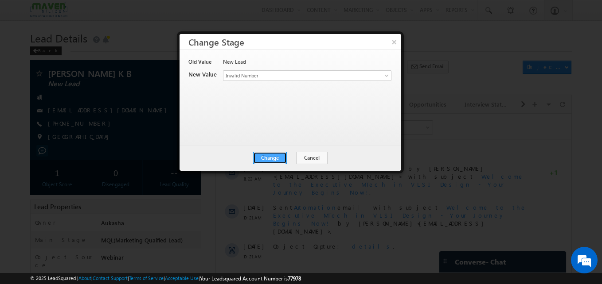
click at [264, 158] on button "Change" at bounding box center [270, 158] width 34 height 12
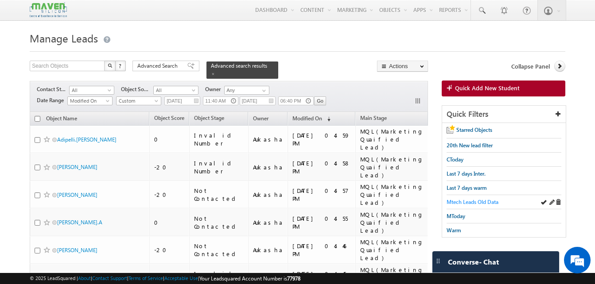
click at [490, 200] on span "Mtech Leads Old Data" at bounding box center [473, 202] width 52 height 7
click at [215, 72] on span at bounding box center [213, 74] width 4 height 4
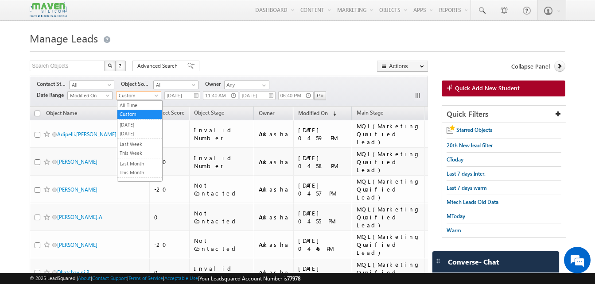
click at [141, 98] on span "Custom" at bounding box center [137, 96] width 42 height 8
click at [140, 103] on link "All Time" at bounding box center [139, 105] width 45 height 8
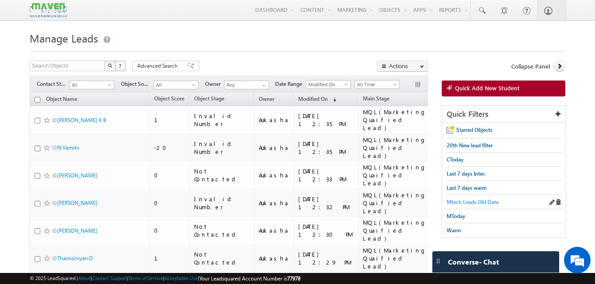
click at [480, 200] on span "Mtech Leads Old Data" at bounding box center [473, 202] width 52 height 7
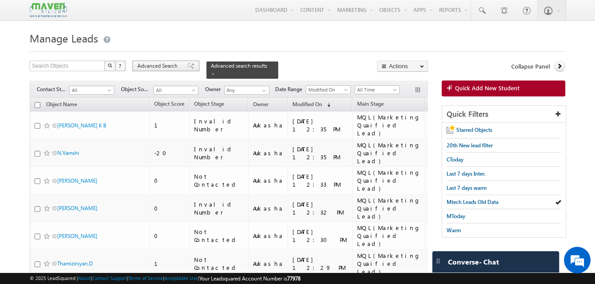
click at [172, 64] on span "Advanced Search" at bounding box center [158, 66] width 43 height 8
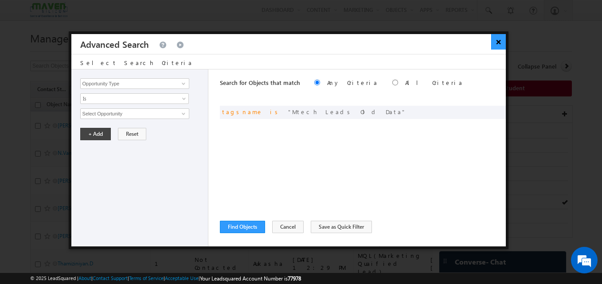
click at [496, 40] on button "×" at bounding box center [498, 42] width 15 height 16
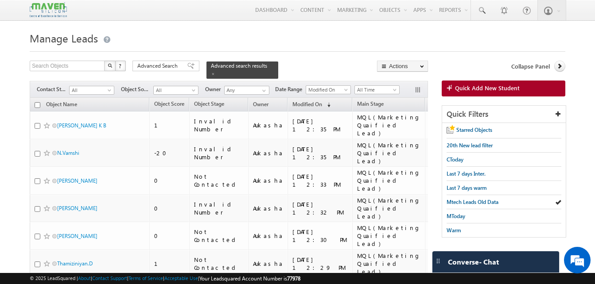
click at [37, 102] on input "checkbox" at bounding box center [38, 105] width 6 height 6
checkbox input "true"
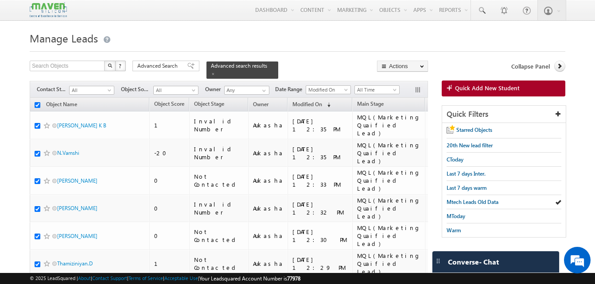
checkbox input "true"
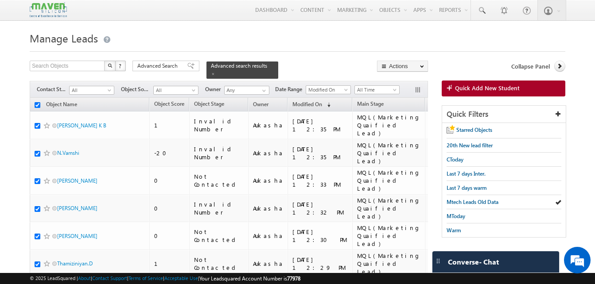
checkbox input "true"
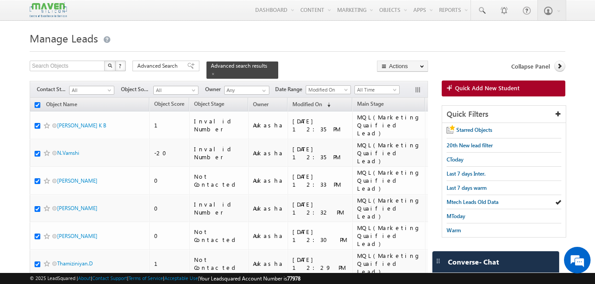
checkbox input "true"
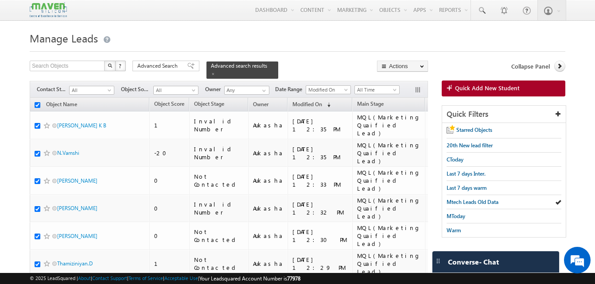
checkbox input "true"
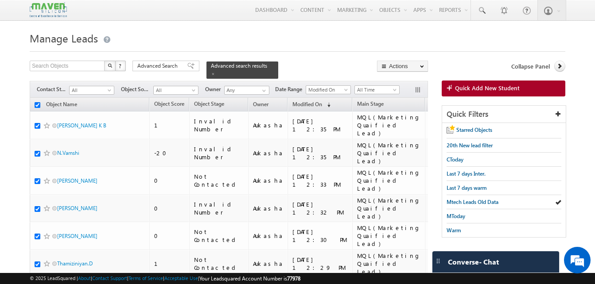
checkbox input "true"
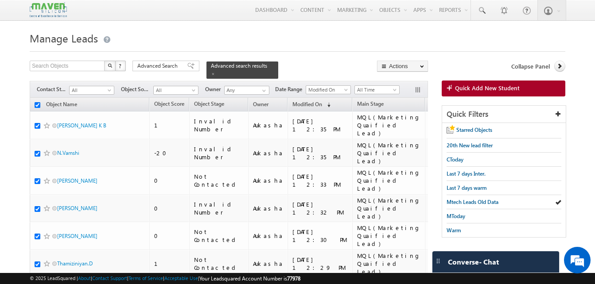
checkbox input "true"
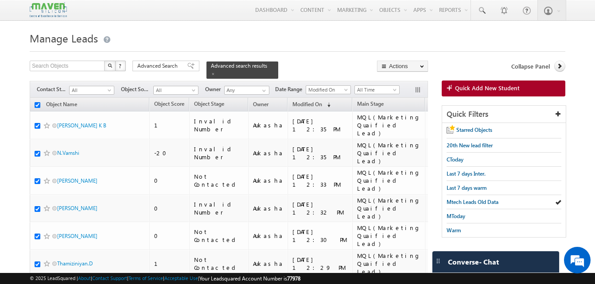
checkbox input "true"
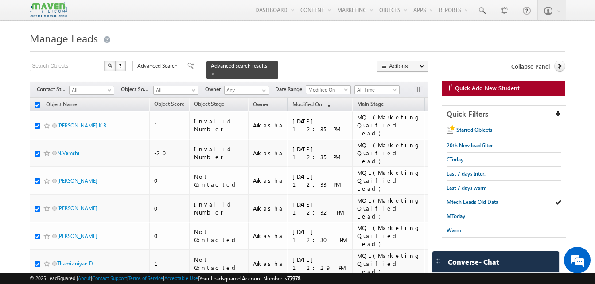
checkbox input "true"
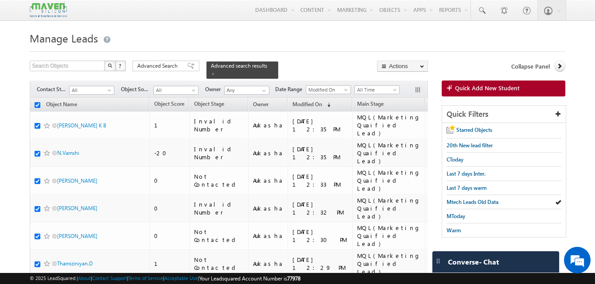
checkbox input "true"
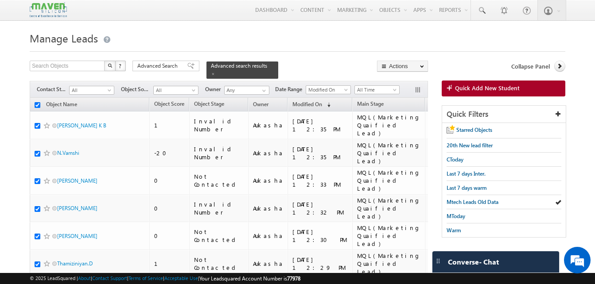
checkbox input "true"
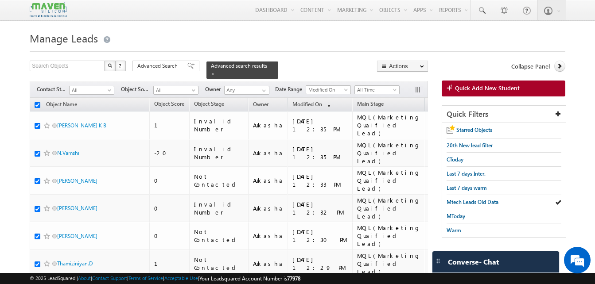
checkbox input "true"
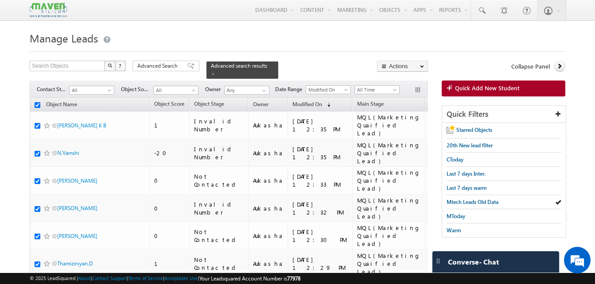
checkbox input "true"
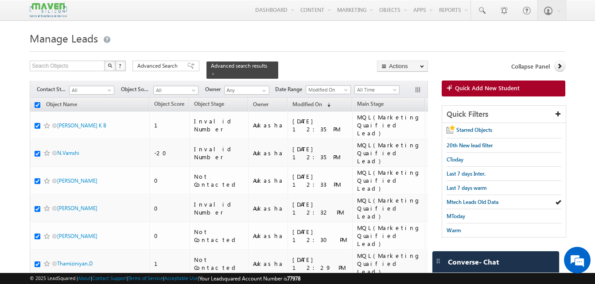
checkbox input "true"
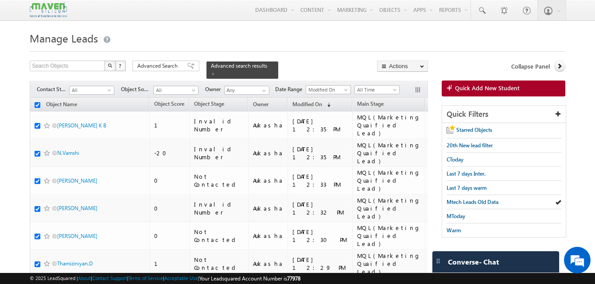
checkbox input "true"
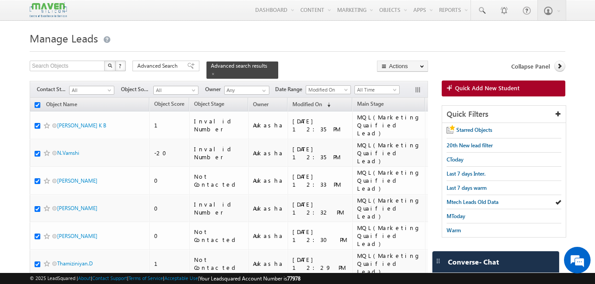
checkbox input "true"
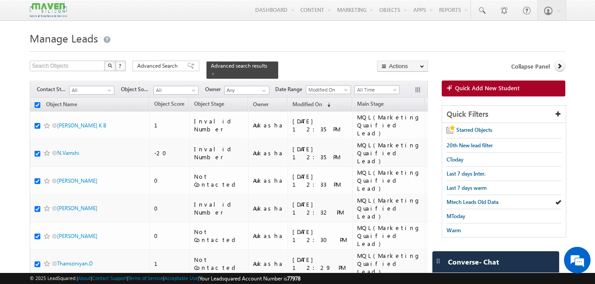
checkbox input "true"
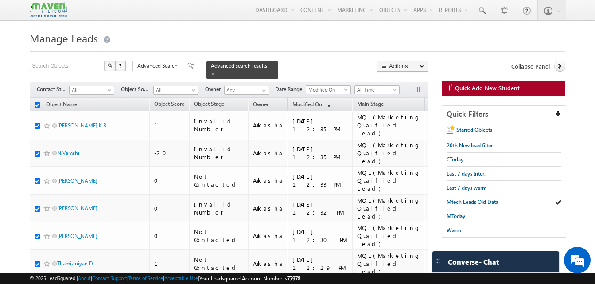
checkbox input "true"
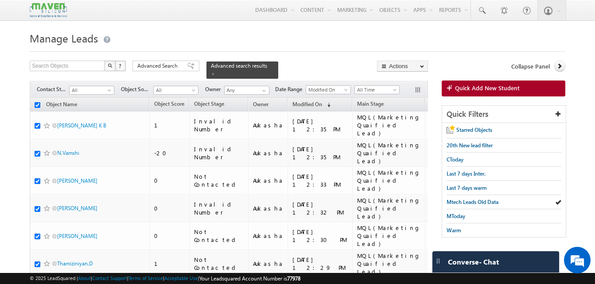
checkbox input "true"
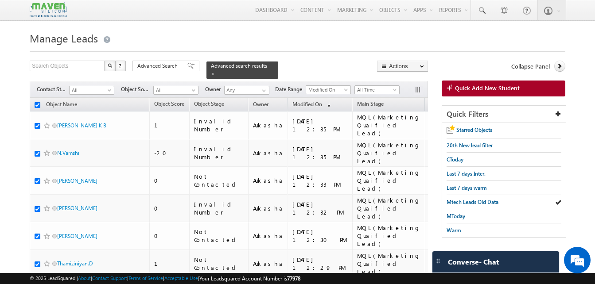
checkbox input "true"
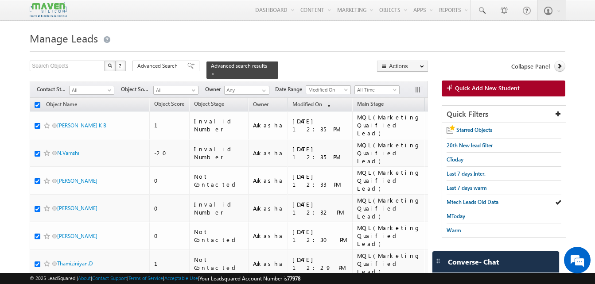
checkbox input "true"
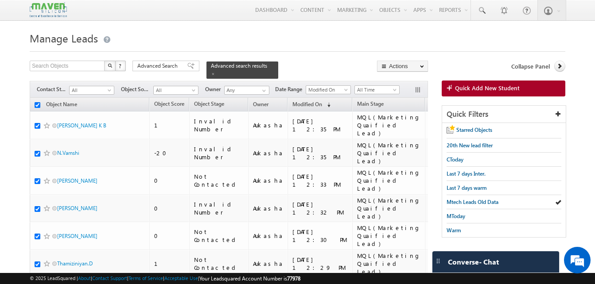
checkbox input "true"
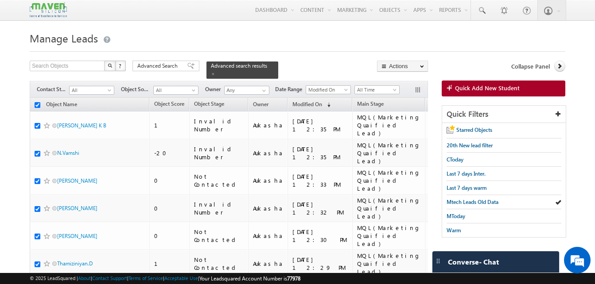
checkbox input "true"
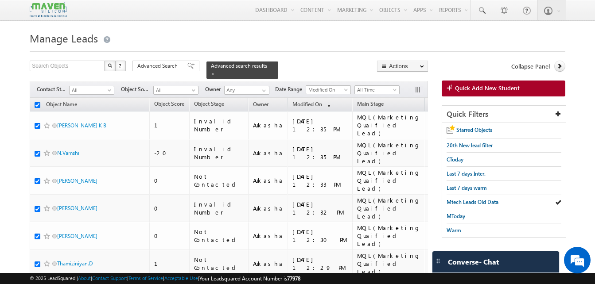
checkbox input "true"
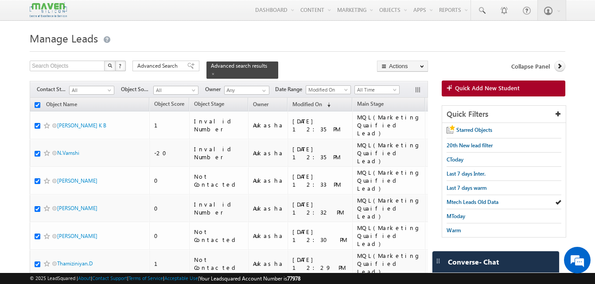
checkbox input "true"
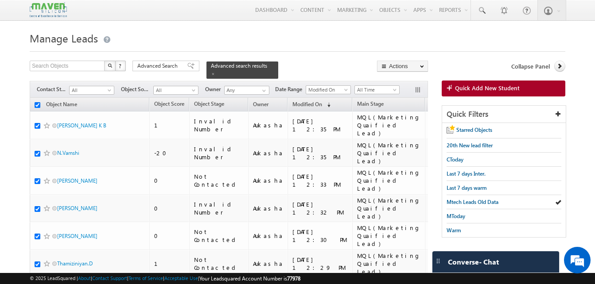
checkbox input "true"
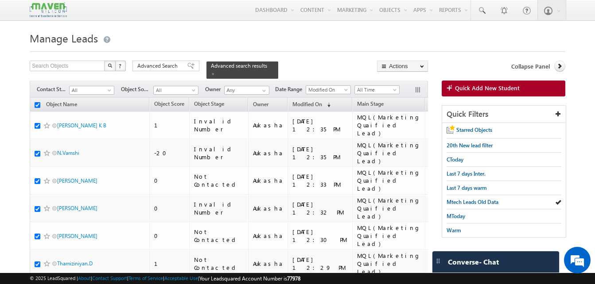
checkbox input "true"
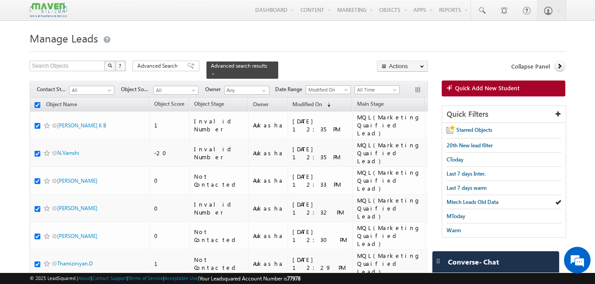
checkbox input "true"
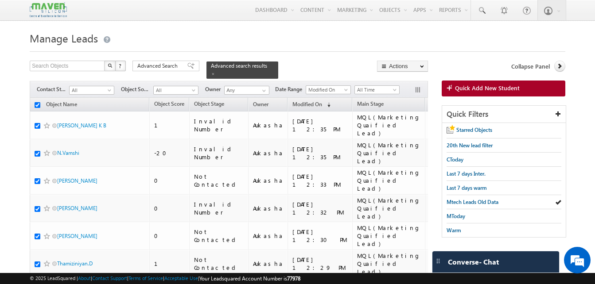
checkbox input "true"
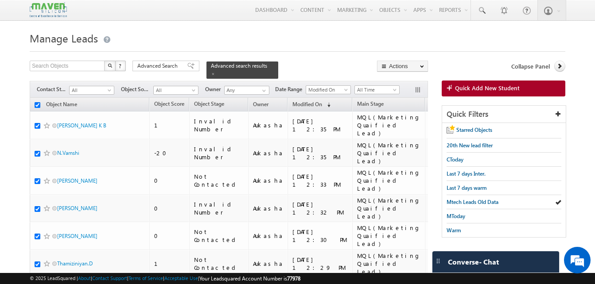
checkbox input "true"
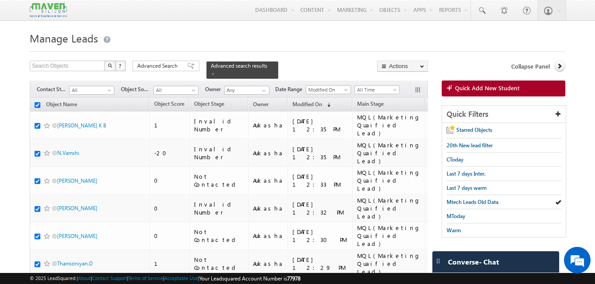
checkbox input "true"
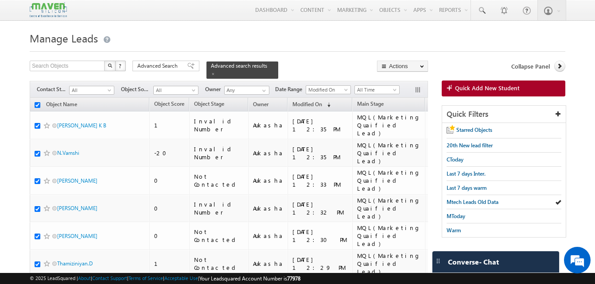
checkbox input "true"
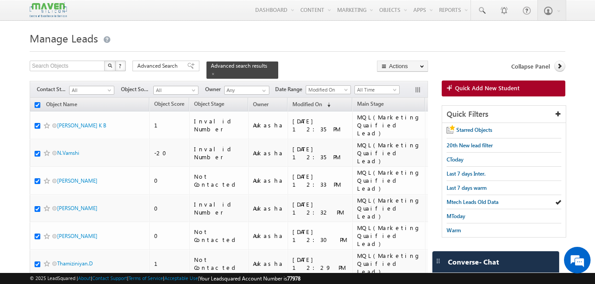
checkbox input "true"
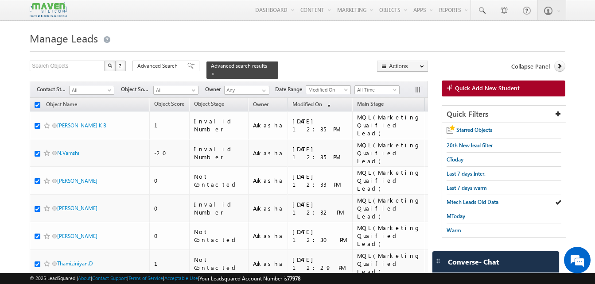
checkbox input "true"
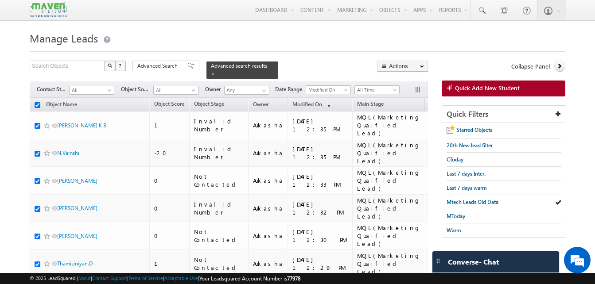
checkbox input "true"
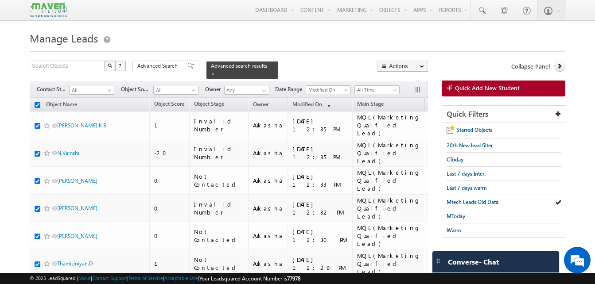
checkbox input "true"
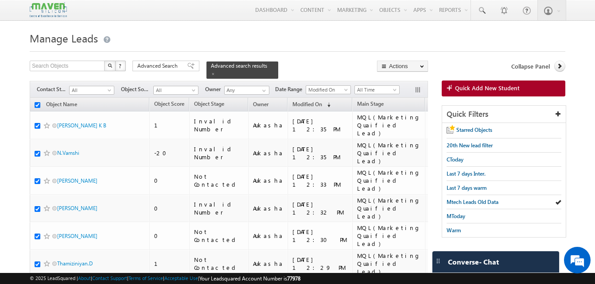
checkbox input "true"
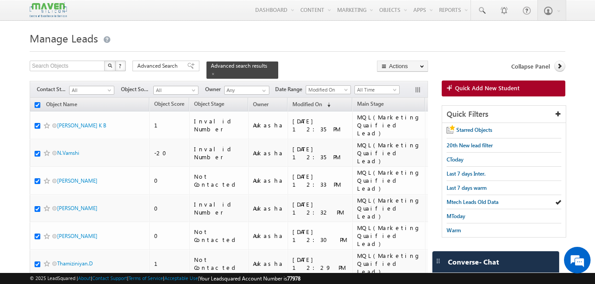
checkbox input "true"
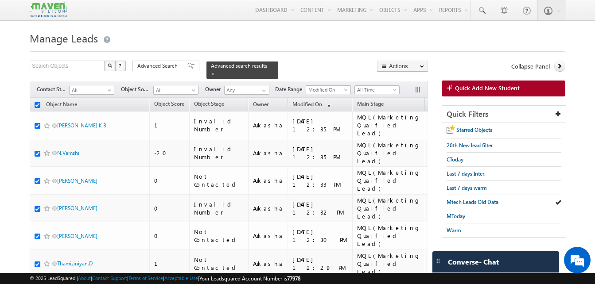
checkbox input "true"
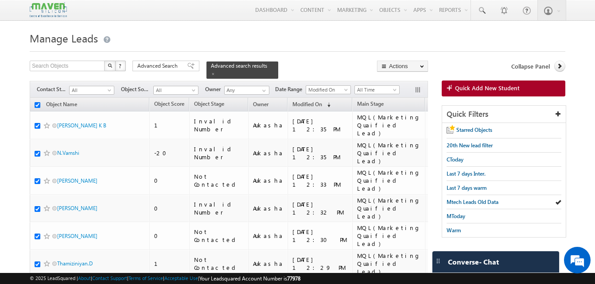
checkbox input "true"
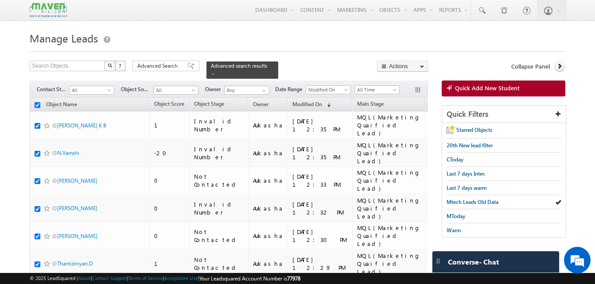
checkbox input "true"
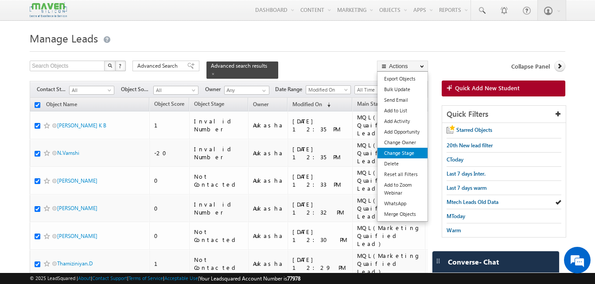
click at [412, 150] on link "Change Stage" at bounding box center [402, 153] width 50 height 11
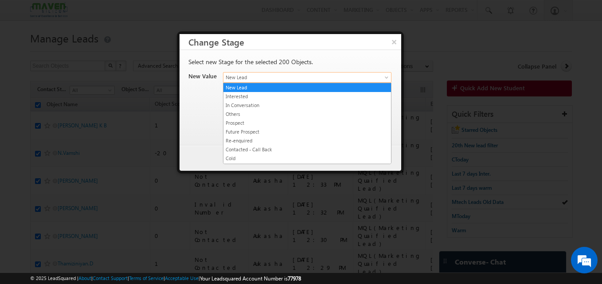
click at [329, 76] on span "New Lead" at bounding box center [296, 78] width 147 height 8
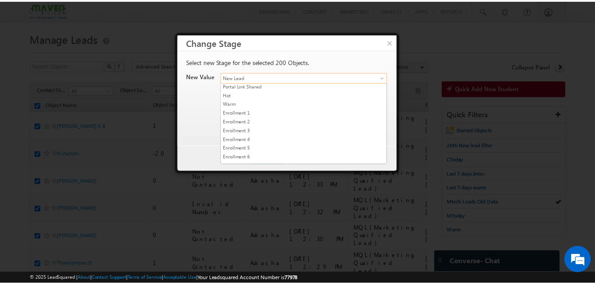
scroll to position [81, 0]
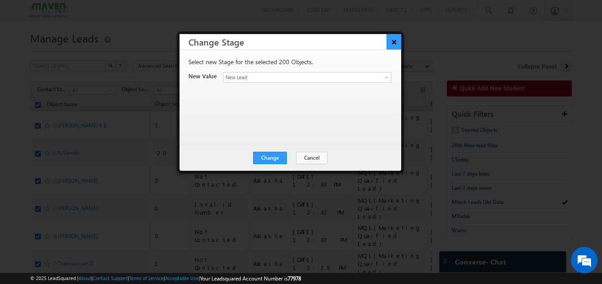
click at [393, 40] on button "×" at bounding box center [393, 42] width 15 height 16
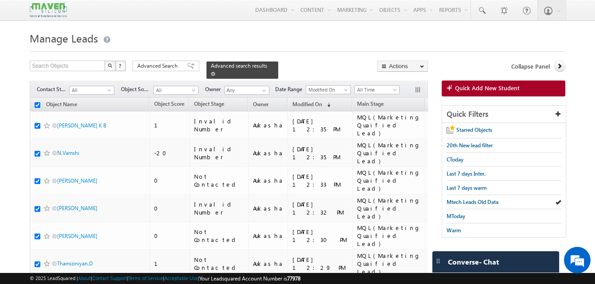
click at [215, 72] on span at bounding box center [213, 74] width 4 height 4
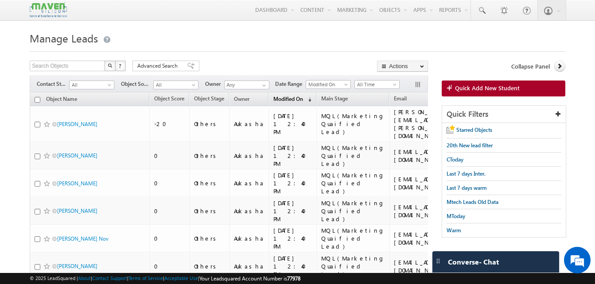
click at [278, 101] on span "Modified On" at bounding box center [288, 99] width 30 height 7
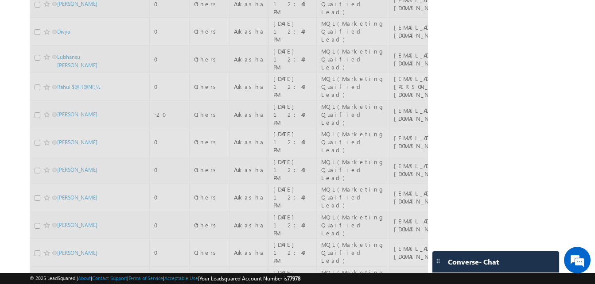
scroll to position [3960, 0]
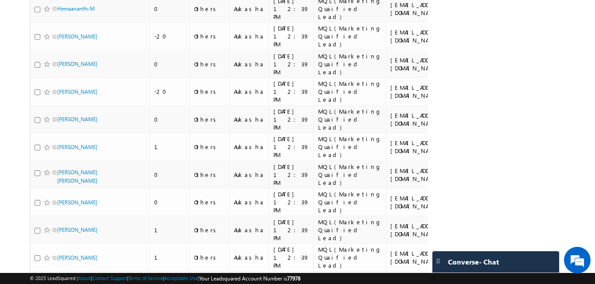
scroll to position [3953, 0]
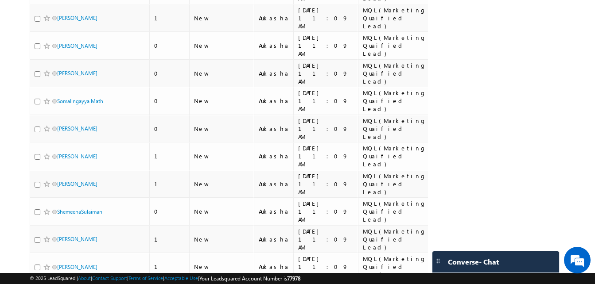
scroll to position [3970, 0]
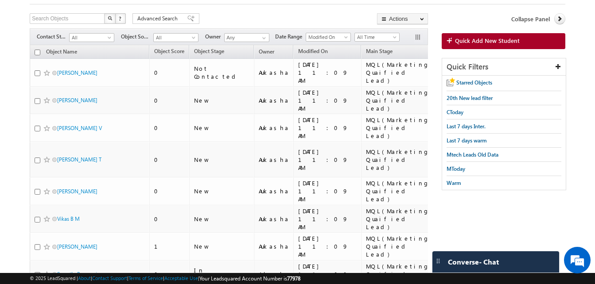
scroll to position [0, 0]
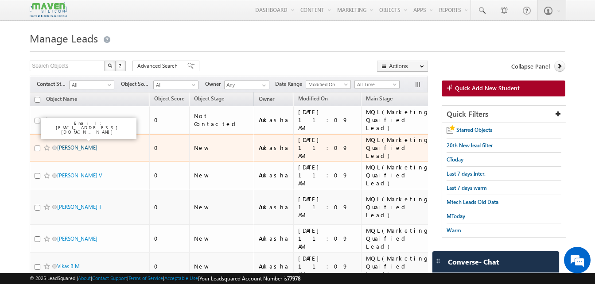
click at [88, 144] on link "Naveen Kumar" at bounding box center [77, 147] width 40 height 7
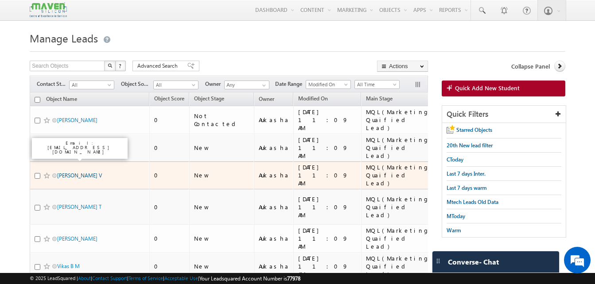
click at [82, 172] on link "Aswathy V. V" at bounding box center [79, 175] width 45 height 7
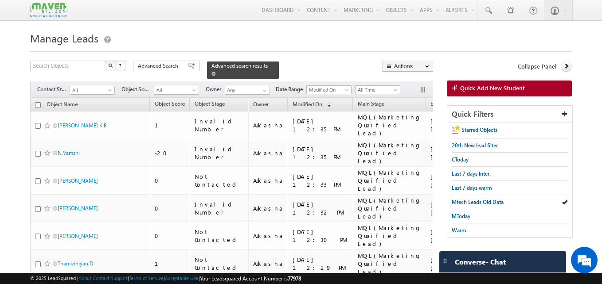
click at [216, 72] on span at bounding box center [213, 74] width 4 height 4
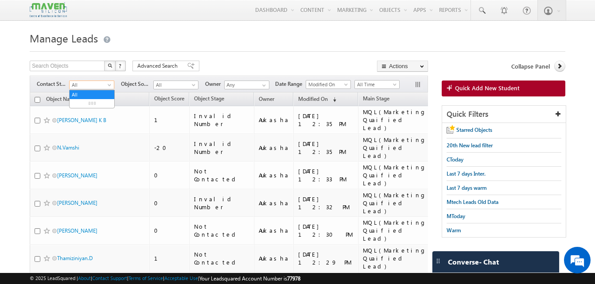
click at [110, 86] on span at bounding box center [110, 86] width 7 height 7
click at [86, 131] on link "Others" at bounding box center [92, 130] width 45 height 8
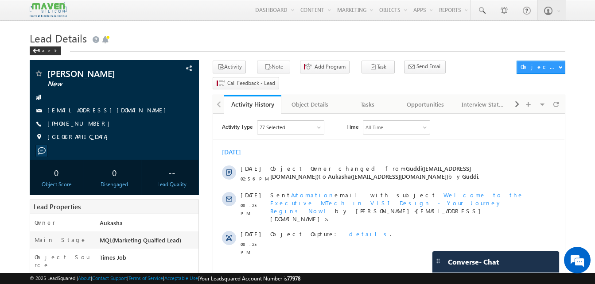
click at [264, 44] on h1 "Lead Details" at bounding box center [298, 37] width 536 height 17
click at [272, 40] on h1 "Lead Details" at bounding box center [298, 37] width 536 height 17
drag, startPoint x: 95, startPoint y: 123, endPoint x: 90, endPoint y: 124, distance: 4.6
click at [90, 124] on div "[PHONE_NUMBER]" at bounding box center [114, 124] width 160 height 9
copy div "[PHONE_NUMBER]"
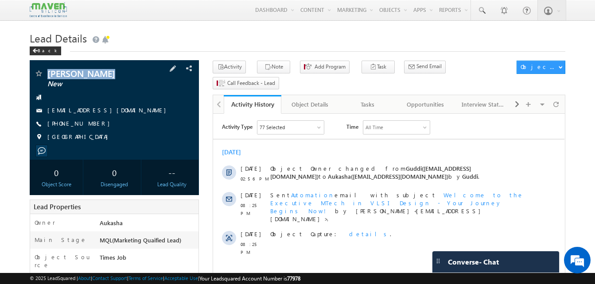
drag, startPoint x: 117, startPoint y: 76, endPoint x: 46, endPoint y: 76, distance: 71.8
click at [46, 76] on div "[PERSON_NAME] New" at bounding box center [114, 73] width 160 height 9
copy div "[PERSON_NAME]"
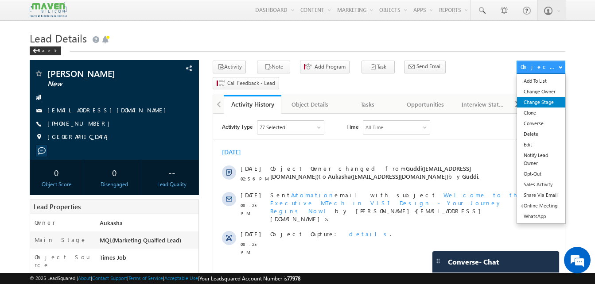
click at [544, 102] on link "Change Stage" at bounding box center [541, 102] width 48 height 11
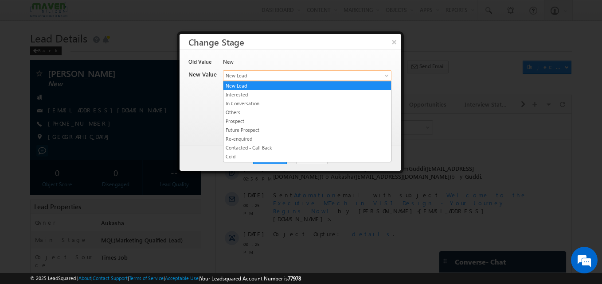
click at [294, 78] on span "New Lead" at bounding box center [292, 76] width 138 height 8
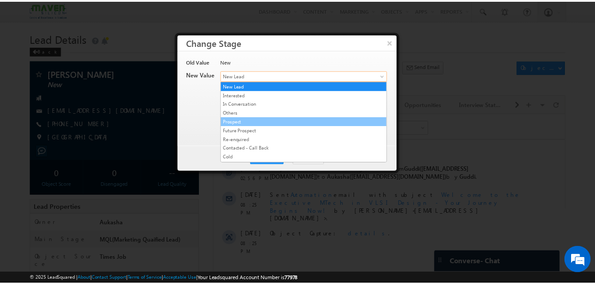
scroll to position [167, 0]
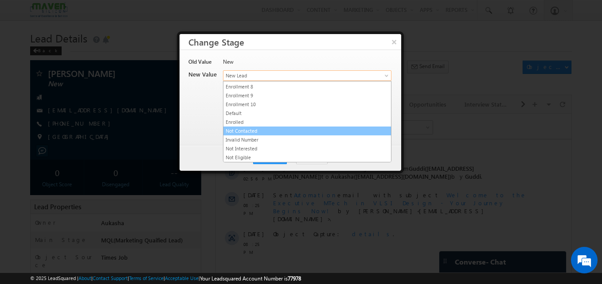
click at [283, 131] on link "Not Contacted" at bounding box center [306, 131] width 167 height 8
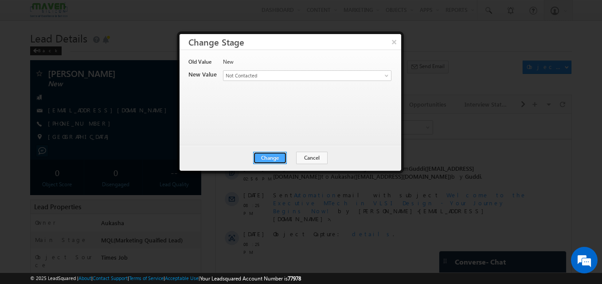
click at [276, 158] on button "Change" at bounding box center [270, 158] width 34 height 12
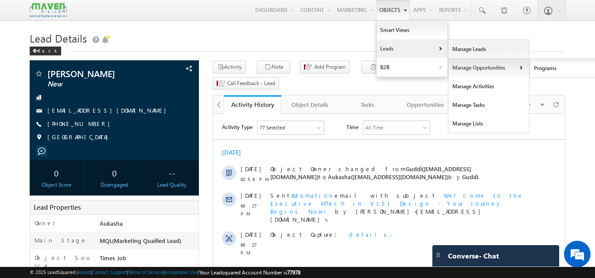
click at [448, 59] on link "Manage Opportunities" at bounding box center [488, 67] width 81 height 19
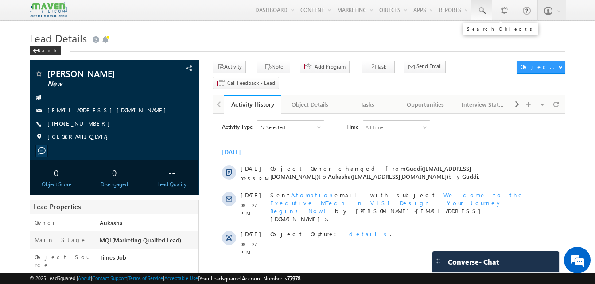
click at [483, 9] on span at bounding box center [481, 10] width 9 height 9
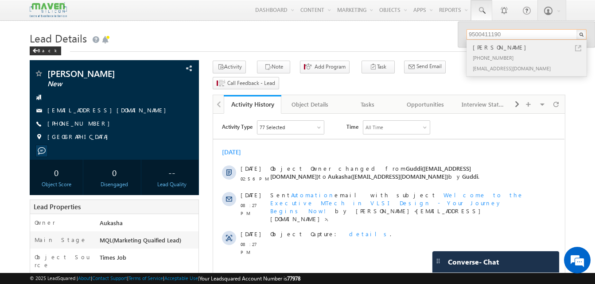
type input "9500411190"
click at [579, 49] on link at bounding box center [578, 48] width 6 height 6
click at [228, 31] on h1 "Lead Details" at bounding box center [298, 37] width 536 height 17
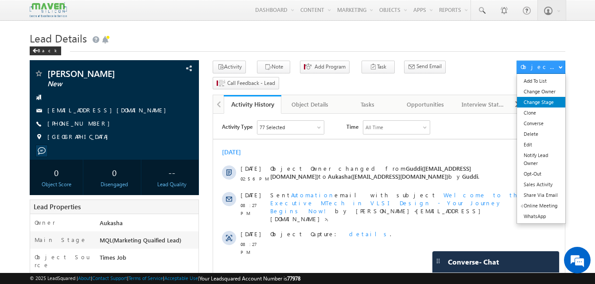
click at [547, 101] on link "Change Stage" at bounding box center [541, 102] width 48 height 11
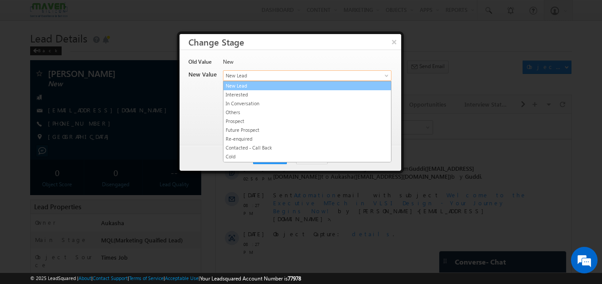
drag, startPoint x: 262, startPoint y: 77, endPoint x: 287, endPoint y: 113, distance: 44.2
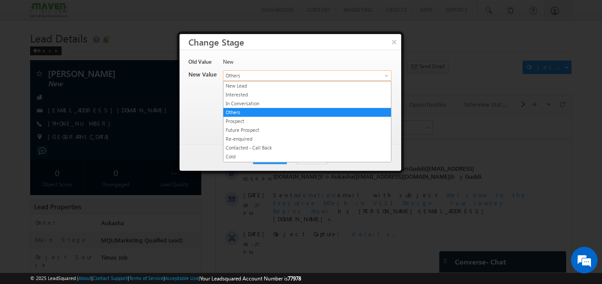
click at [274, 79] on span "Others" at bounding box center [292, 76] width 138 height 8
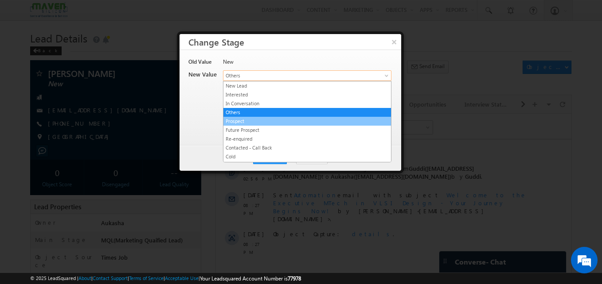
scroll to position [167, 0]
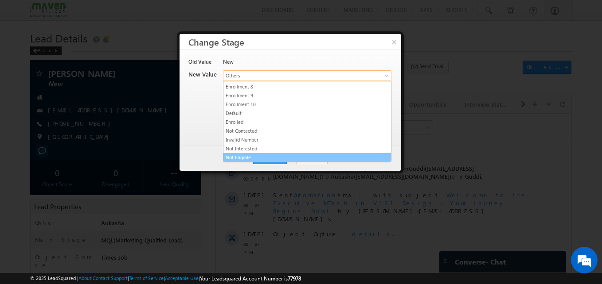
click at [257, 153] on li "Not Eligible" at bounding box center [306, 157] width 167 height 9
click at [259, 77] on span "Not Eligible" at bounding box center [292, 76] width 138 height 8
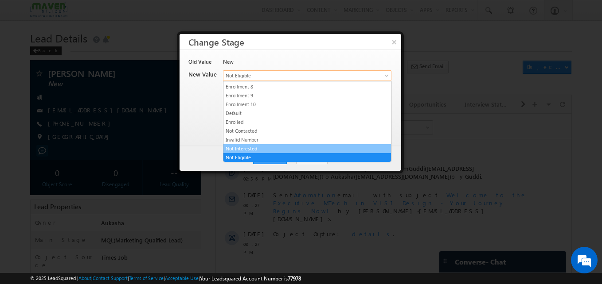
click at [256, 145] on link "Not Interested" at bounding box center [306, 149] width 167 height 8
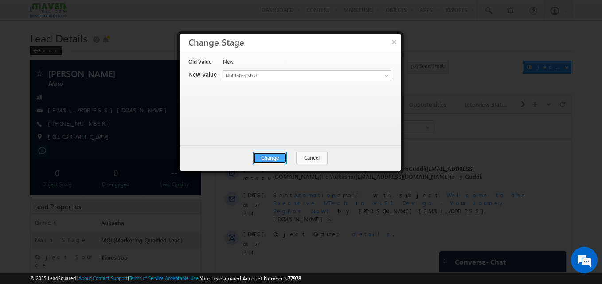
click at [270, 159] on button "Change" at bounding box center [270, 158] width 34 height 12
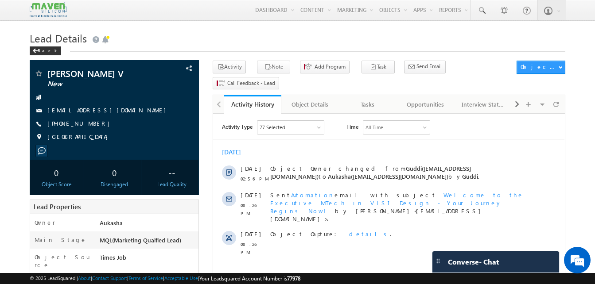
drag, startPoint x: 40, startPoint y: 169, endPoint x: 259, endPoint y: 68, distance: 241.2
click at [264, 68] on icon "button" at bounding box center [267, 67] width 7 height 8
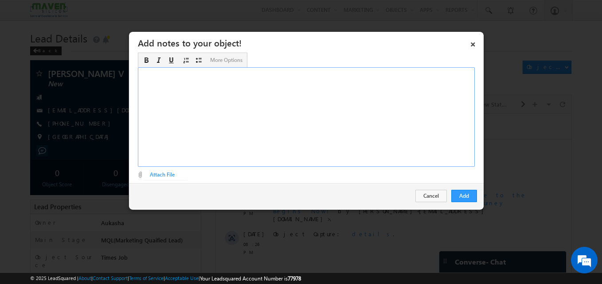
click at [414, 97] on div "Rich Text Editor, Description-inline-editor-div" at bounding box center [306, 117] width 337 height 100
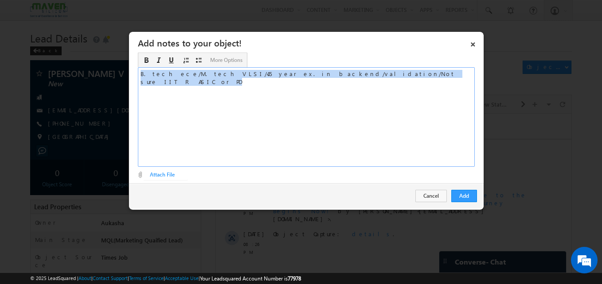
copy div "B. tech ece/M. tech VLSI/4.5 year ex. in backend/validation/Not sure IIT R ASIC…"
click at [458, 196] on button "Add" at bounding box center [464, 196] width 26 height 12
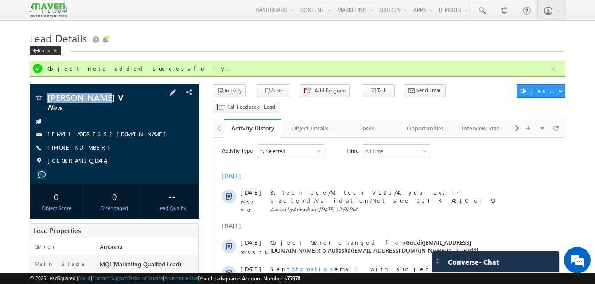
drag, startPoint x: 102, startPoint y: 99, endPoint x: 48, endPoint y: 99, distance: 54.5
click at [48, 99] on span "[PERSON_NAME] V" at bounding box center [99, 97] width 104 height 9
copy span "[PERSON_NAME] V"
click at [90, 148] on div "[PHONE_NUMBER]" at bounding box center [114, 148] width 160 height 9
copy div "[PHONE_NUMBER]"
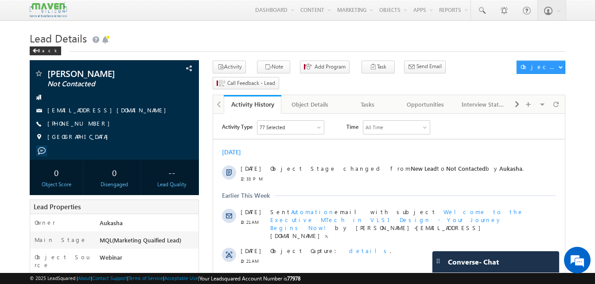
click at [355, 38] on h1 "Lead Details" at bounding box center [298, 37] width 536 height 17
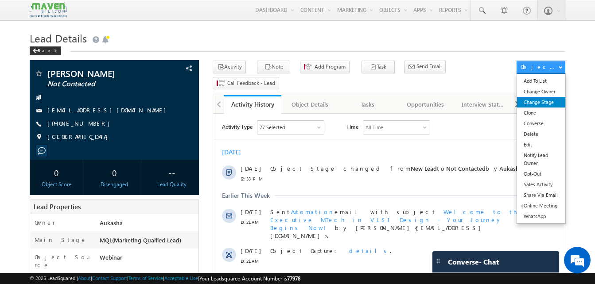
click at [540, 99] on link "Change Stage" at bounding box center [541, 102] width 48 height 11
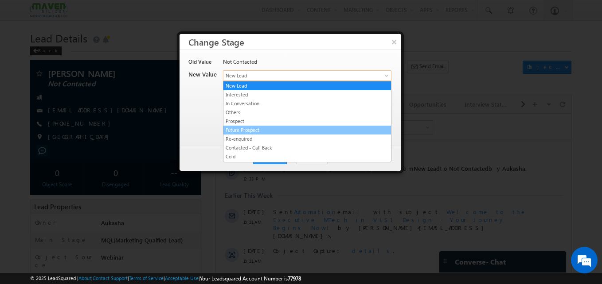
drag, startPoint x: 268, startPoint y: 78, endPoint x: 271, endPoint y: 136, distance: 57.7
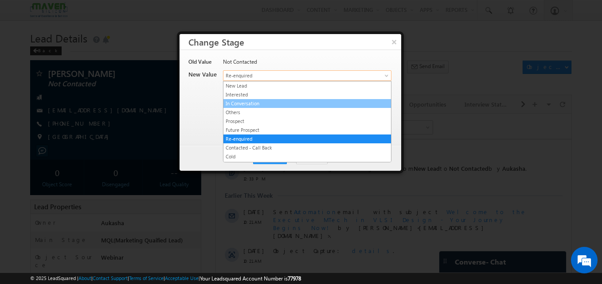
drag, startPoint x: 276, startPoint y: 75, endPoint x: 268, endPoint y: 115, distance: 40.9
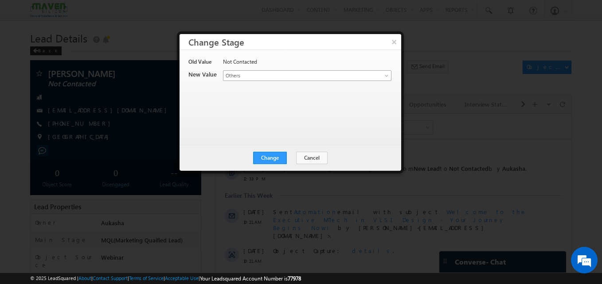
click at [266, 80] on link "Others" at bounding box center [307, 75] width 168 height 11
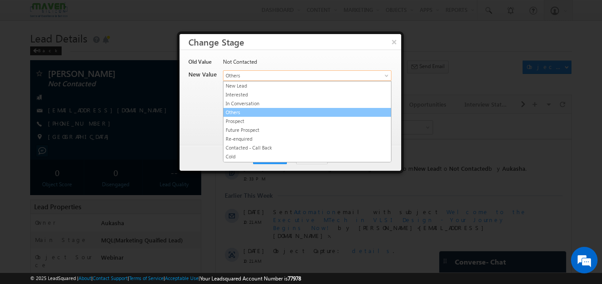
scroll to position [167, 0]
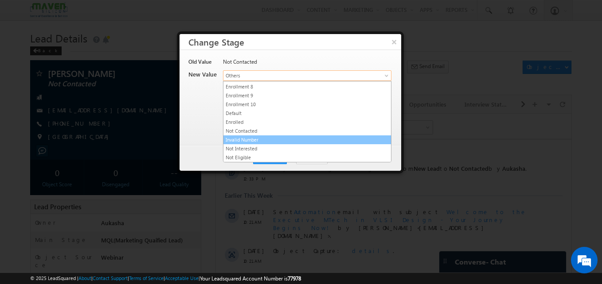
click at [255, 142] on link "Invalid Number" at bounding box center [306, 140] width 167 height 8
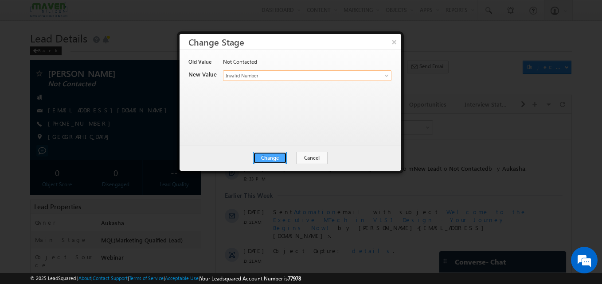
click at [283, 163] on button "Change" at bounding box center [270, 158] width 34 height 12
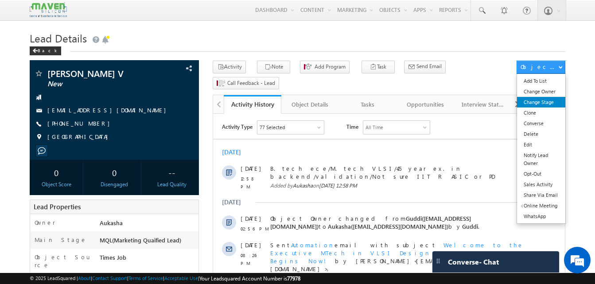
click at [547, 102] on link "Change Stage" at bounding box center [541, 102] width 48 height 11
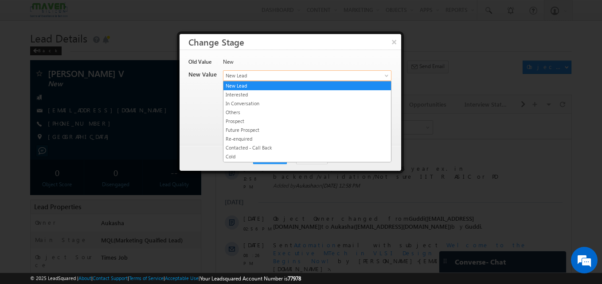
click at [236, 76] on span "New Lead" at bounding box center [292, 76] width 138 height 8
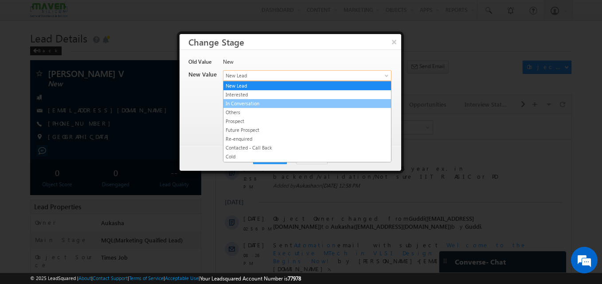
click at [255, 103] on link "In Conversation" at bounding box center [306, 104] width 167 height 8
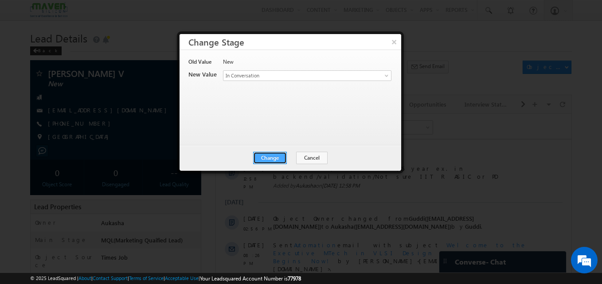
click at [280, 162] on button "Change" at bounding box center [270, 158] width 34 height 12
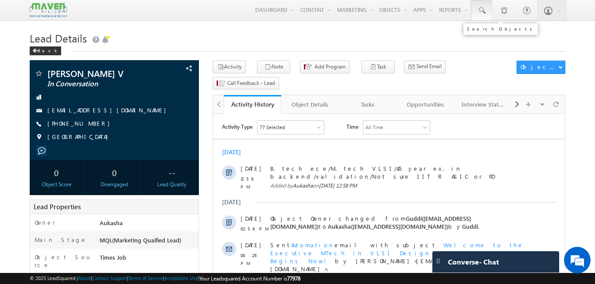
click at [488, 16] on link at bounding box center [481, 10] width 21 height 20
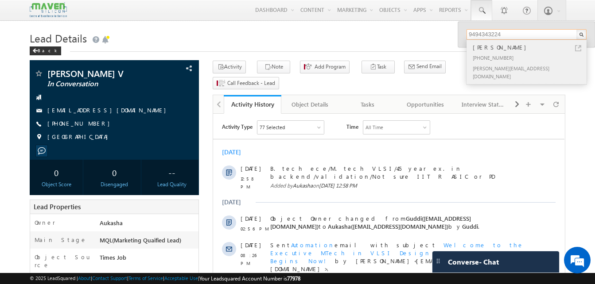
type input "9494343224"
click at [579, 47] on link at bounding box center [578, 48] width 6 height 6
